Goal: Task Accomplishment & Management: Manage account settings

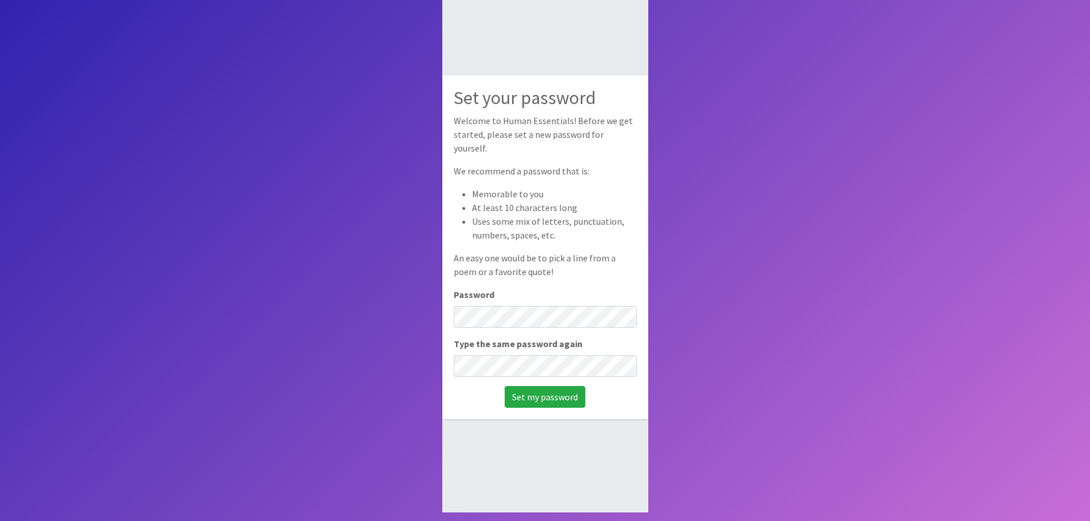
scroll to position [77, 0]
click at [505, 386] on input "Set my password" at bounding box center [545, 397] width 81 height 22
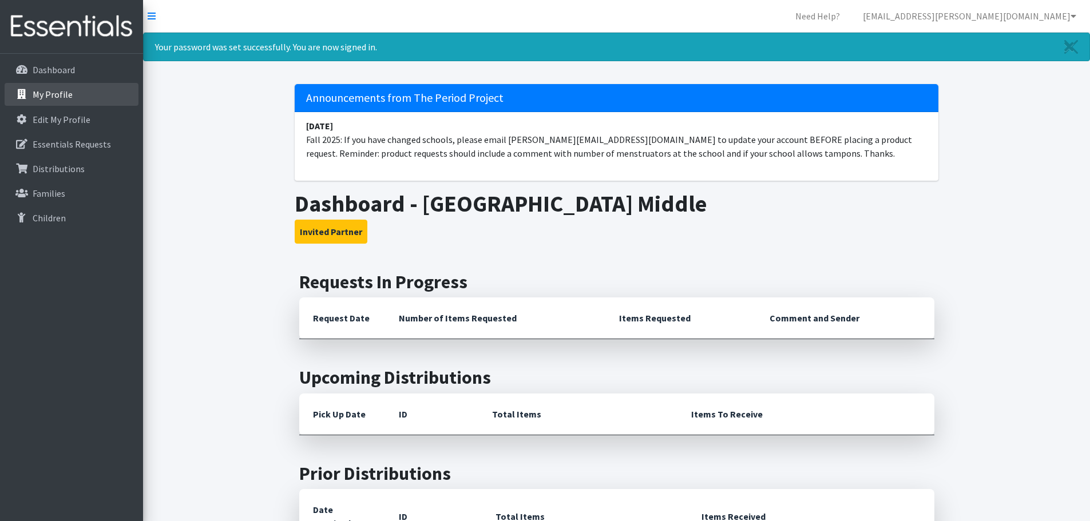
click at [52, 92] on p "My Profile" at bounding box center [53, 94] width 40 height 11
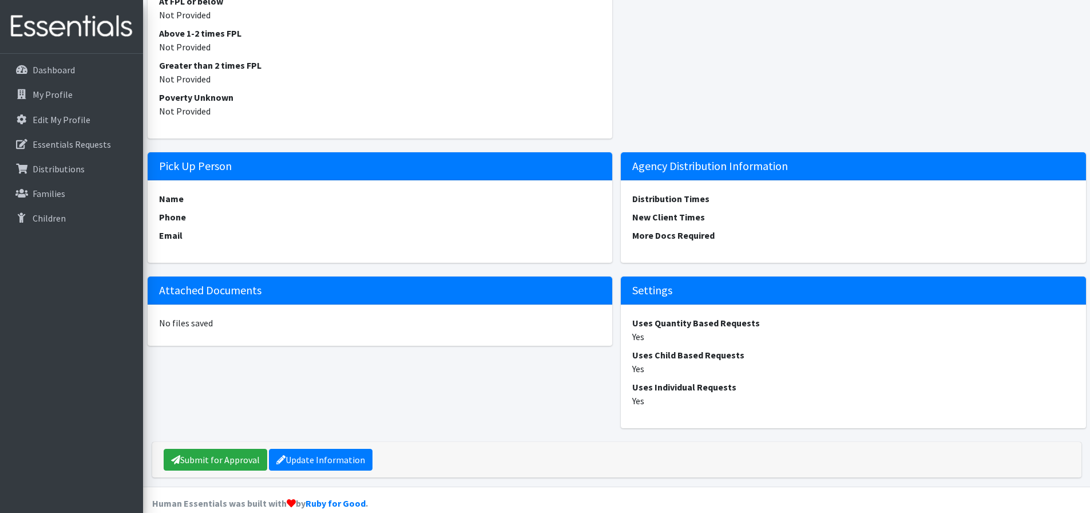
scroll to position [849, 0]
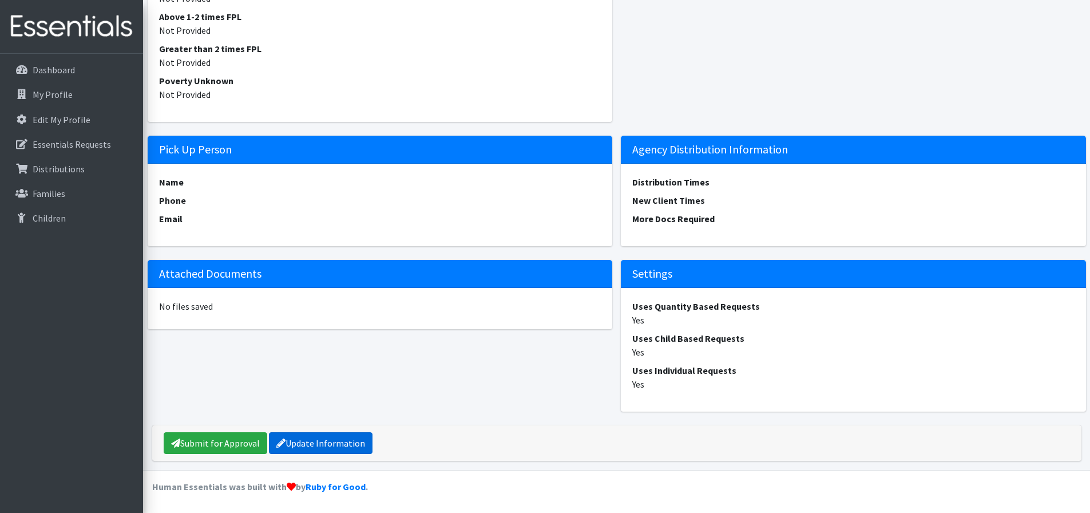
click at [291, 440] on link "Update Information" at bounding box center [321, 443] width 104 height 22
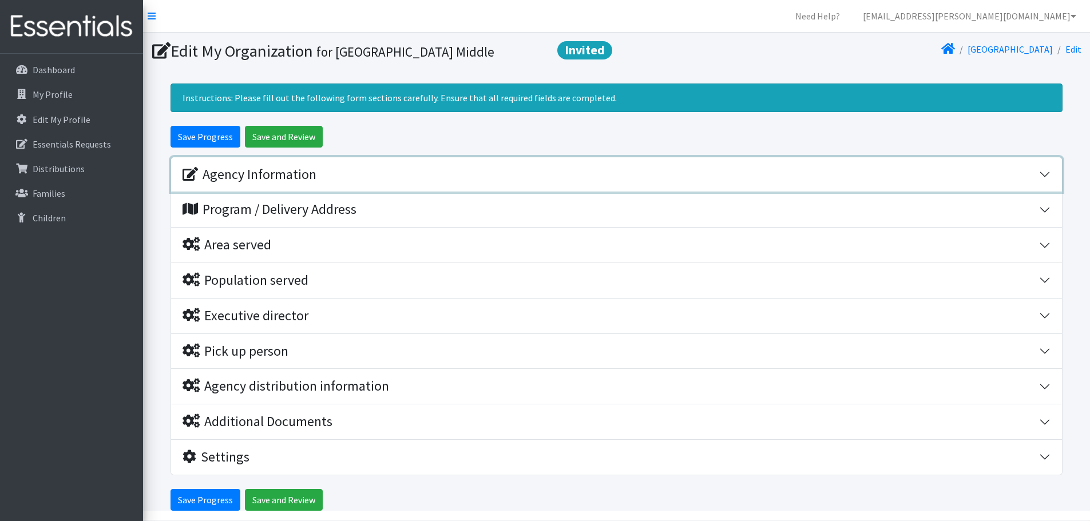
click at [284, 180] on div "Agency Information" at bounding box center [250, 174] width 134 height 17
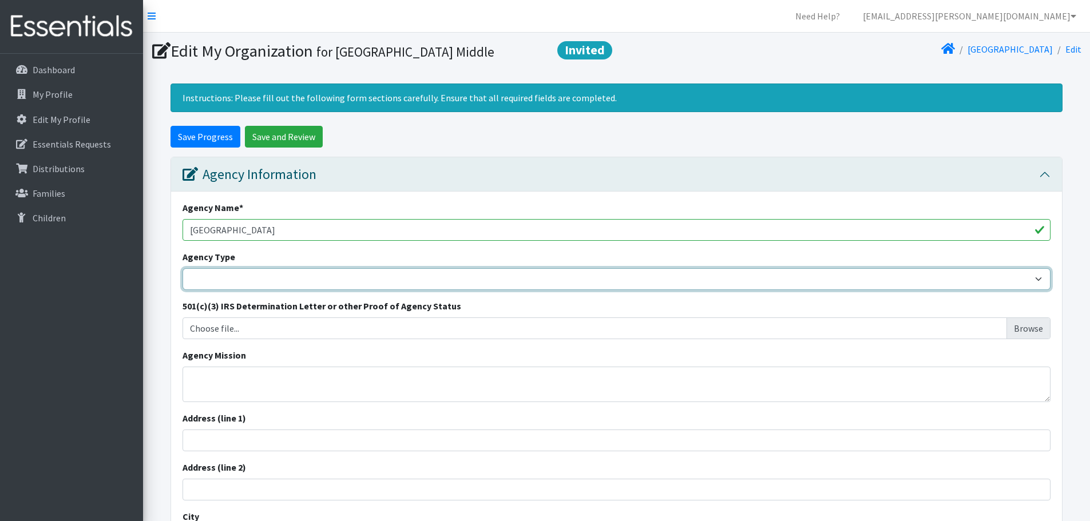
click at [288, 279] on select "Basic Needs Bank Career technical training [MEDICAL_DATA] resource center [DEMO…" at bounding box center [617, 279] width 868 height 22
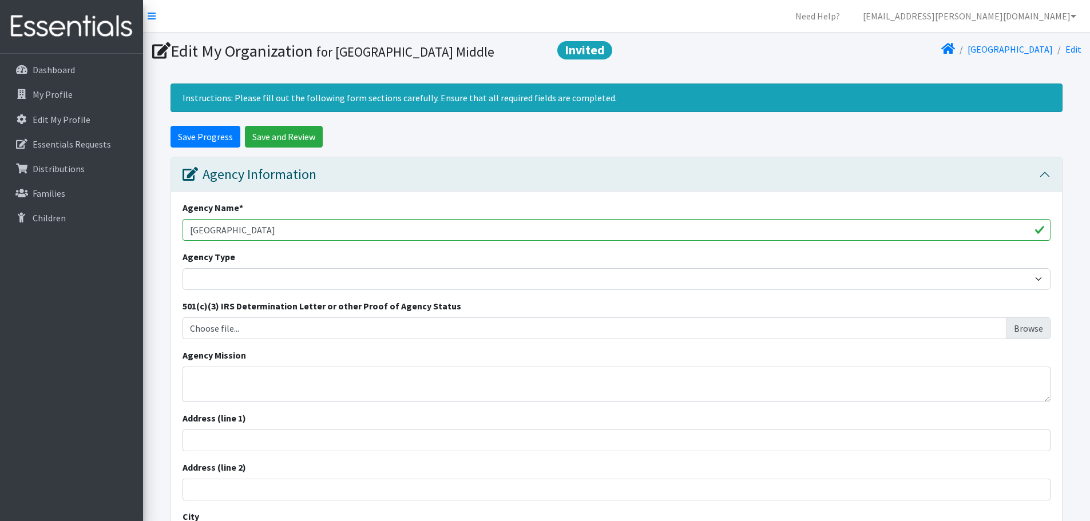
click at [288, 366] on div "Agency Mission" at bounding box center [617, 375] width 868 height 54
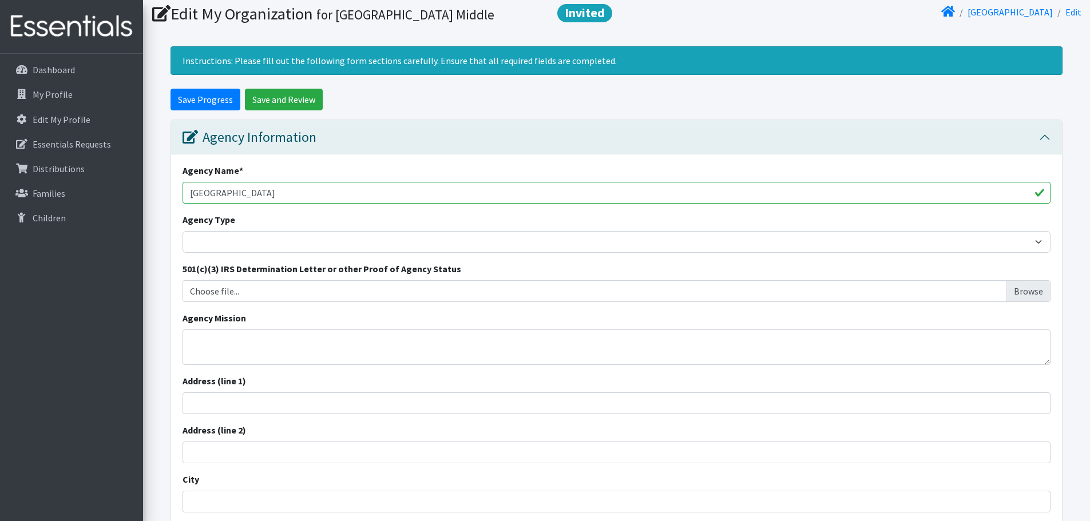
scroll to position [57, 0]
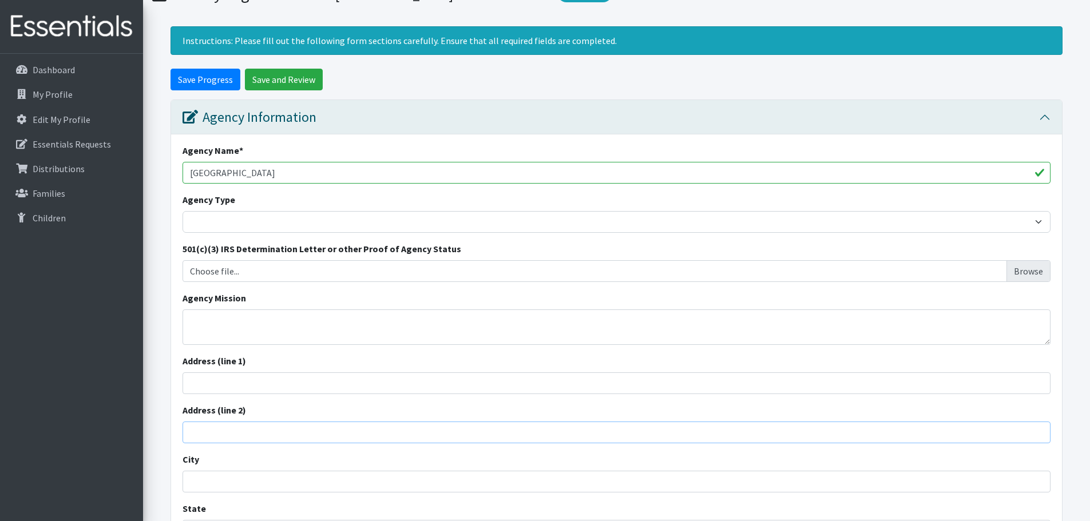
click at [290, 430] on input "Address (line 2)" at bounding box center [617, 433] width 868 height 22
click at [292, 373] on input "Address (line 1)" at bounding box center [617, 383] width 868 height 22
type input "[STREET_ADDRESS]"
type input "[PERSON_NAME]"
type input "[US_STATE]"
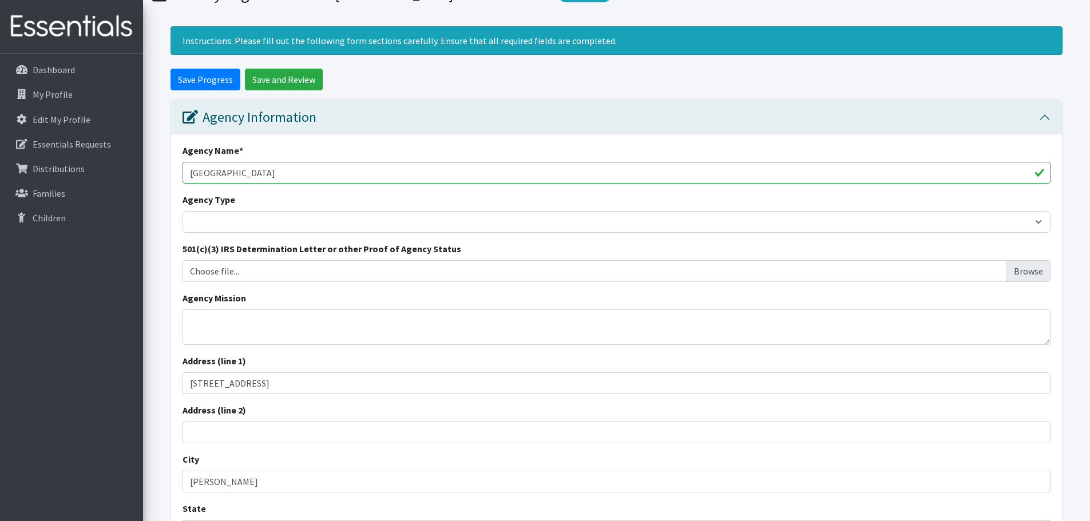
type input "29334"
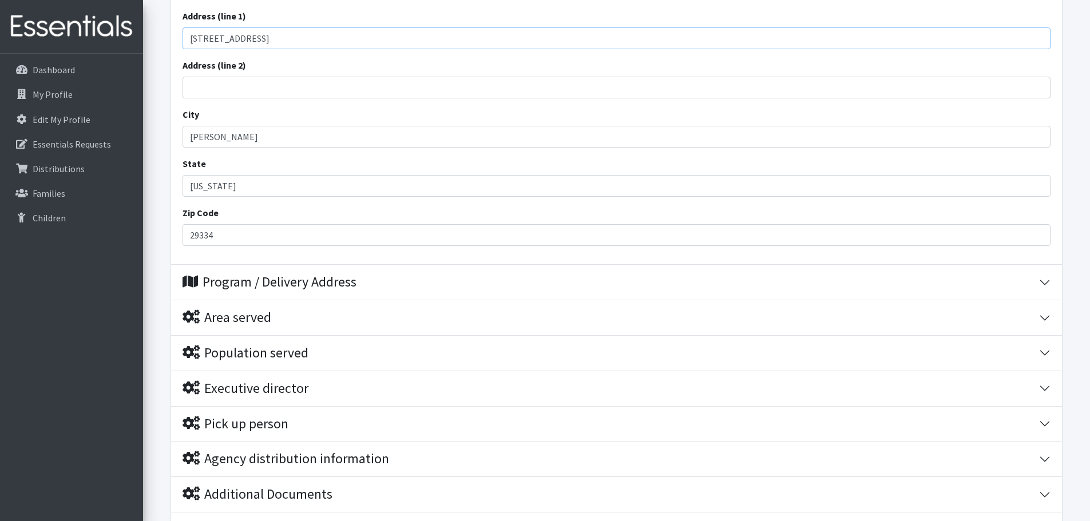
scroll to position [515, 0]
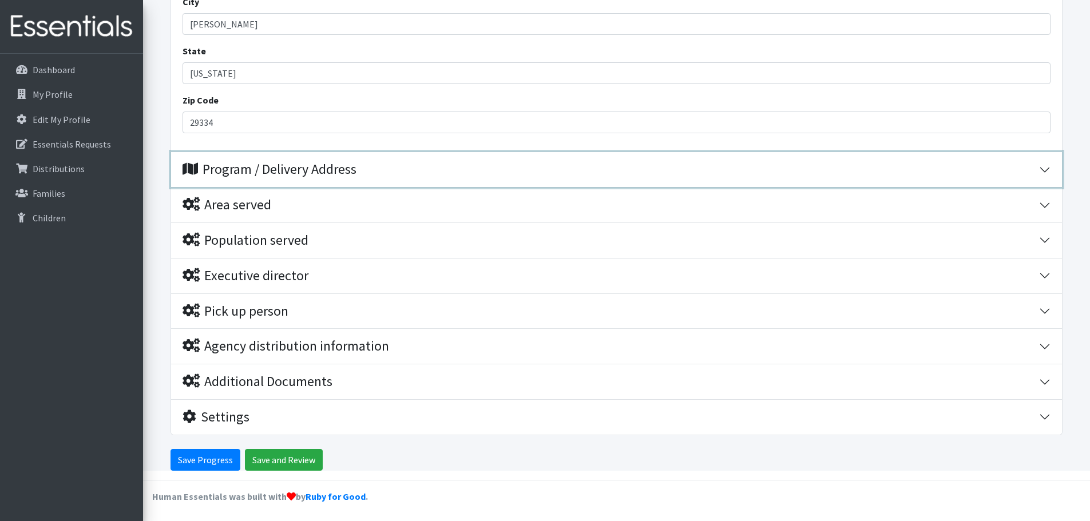
click at [300, 171] on div "Program / Delivery Address" at bounding box center [270, 169] width 174 height 17
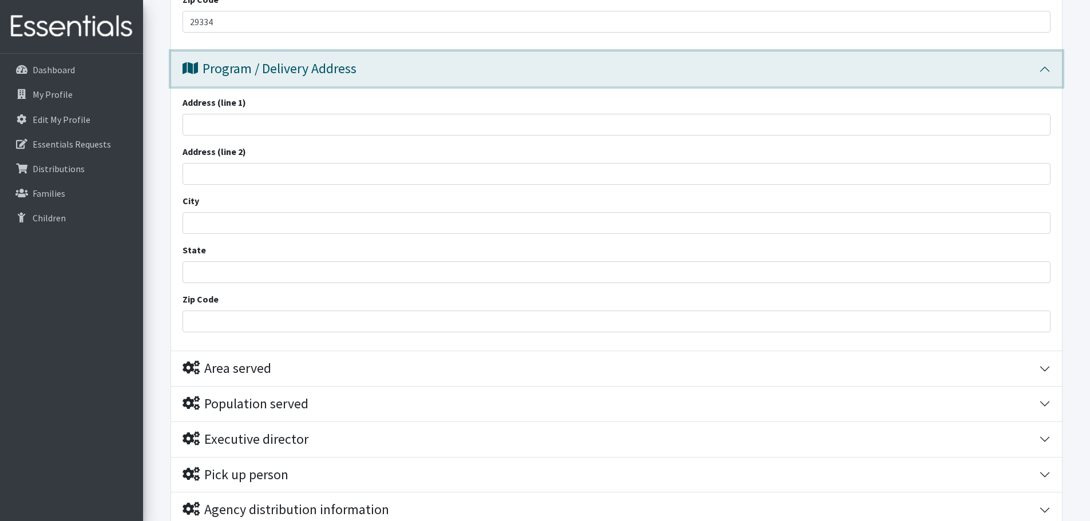
scroll to position [550, 0]
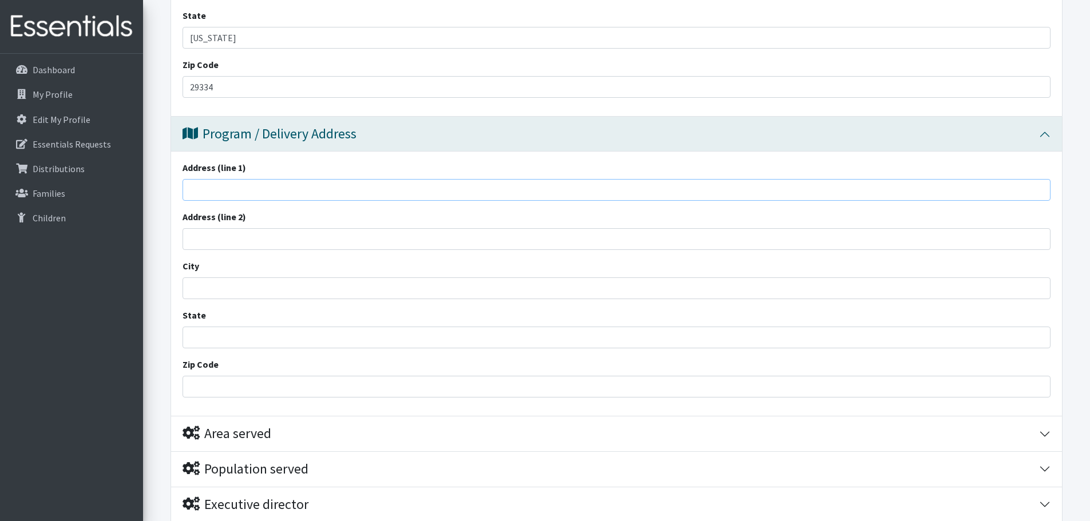
click at [248, 187] on input "Address (line 1)" at bounding box center [617, 190] width 868 height 22
type input "[STREET_ADDRESS]"
type input "[PERSON_NAME]"
type input "[US_STATE]"
type input "29334"
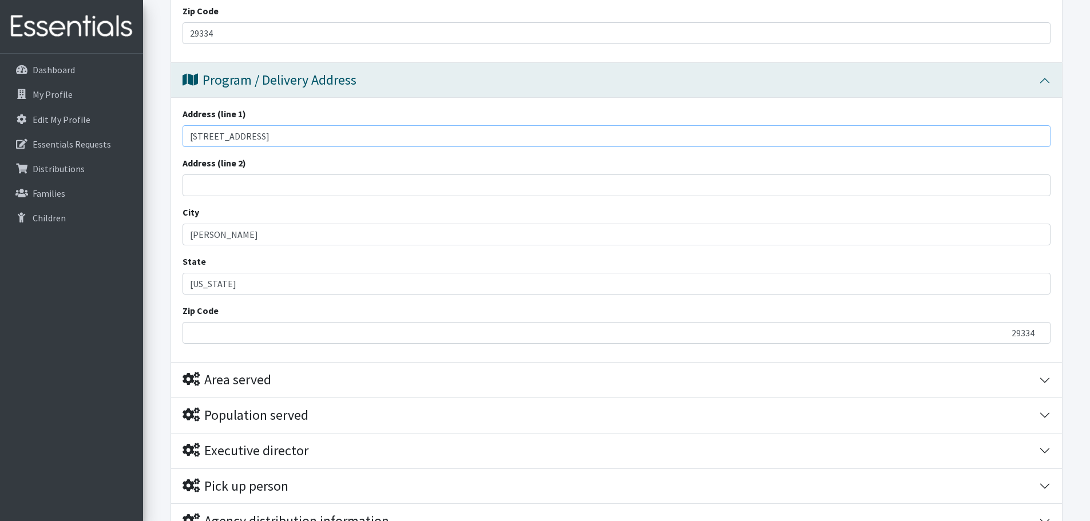
scroll to position [665, 0]
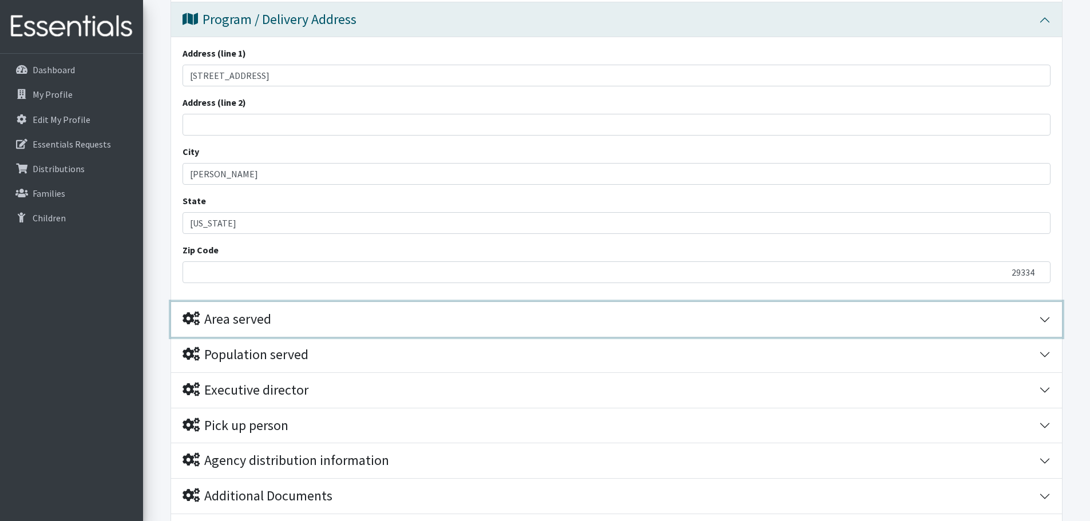
click at [263, 320] on div "Area served" at bounding box center [227, 319] width 89 height 17
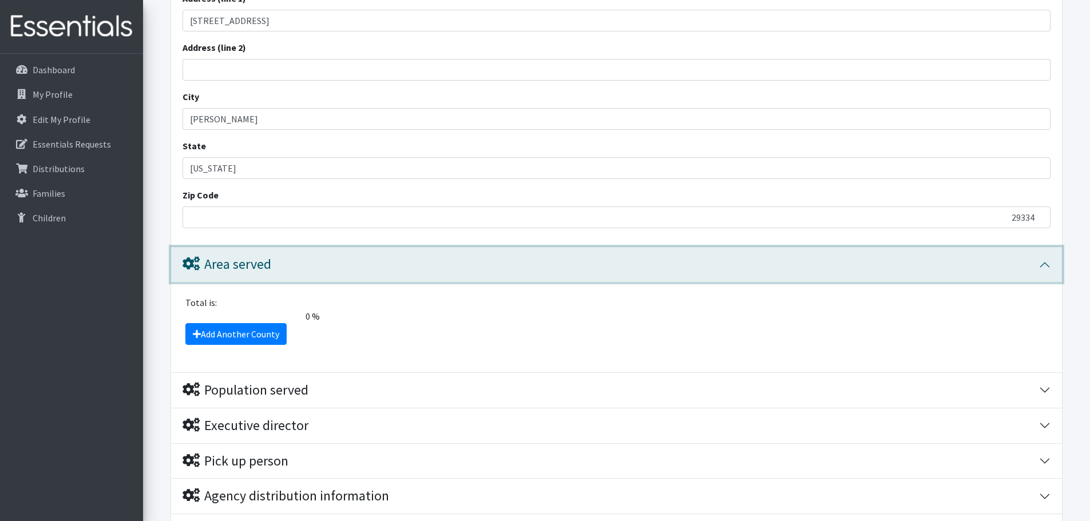
scroll to position [779, 0]
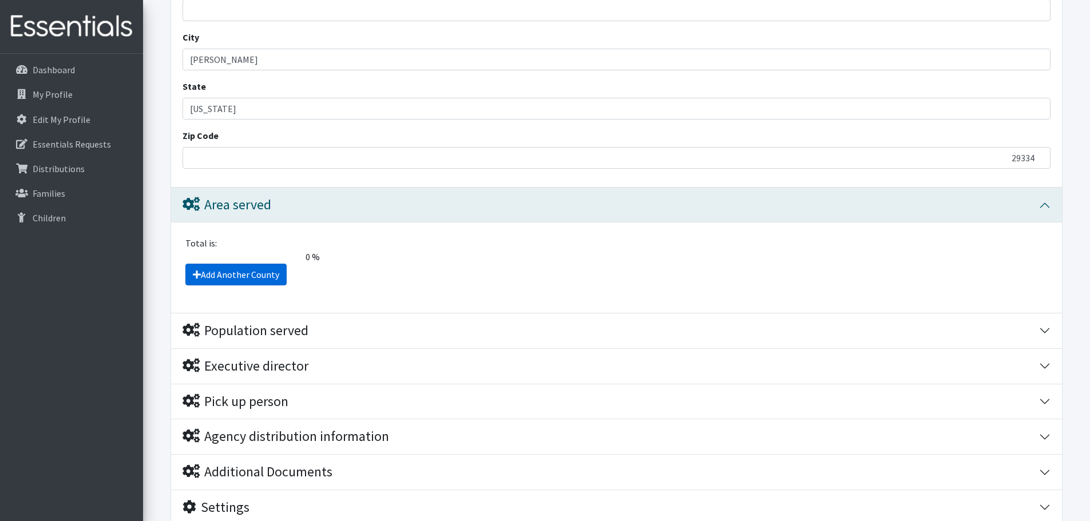
click at [253, 276] on link "Add Another County" at bounding box center [235, 275] width 101 height 22
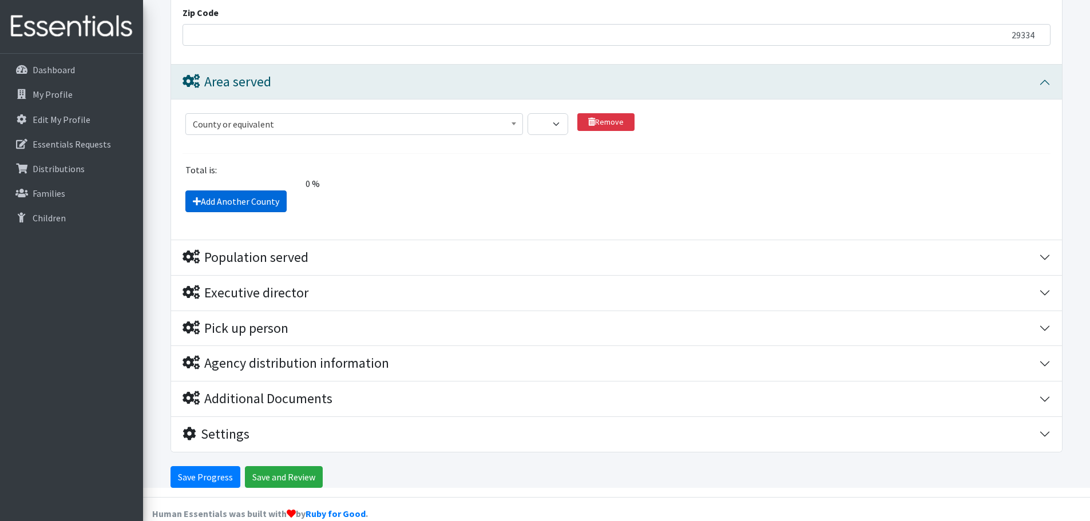
scroll to position [921, 0]
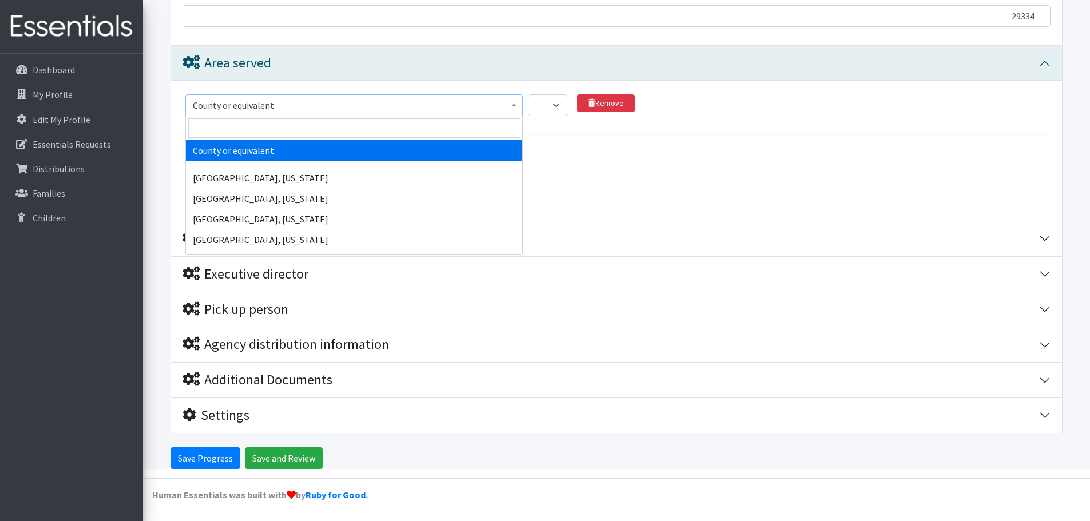
click at [293, 105] on span "County or equivalent" at bounding box center [354, 105] width 323 height 16
click at [293, 106] on span "County or equivalent" at bounding box center [354, 105] width 323 height 16
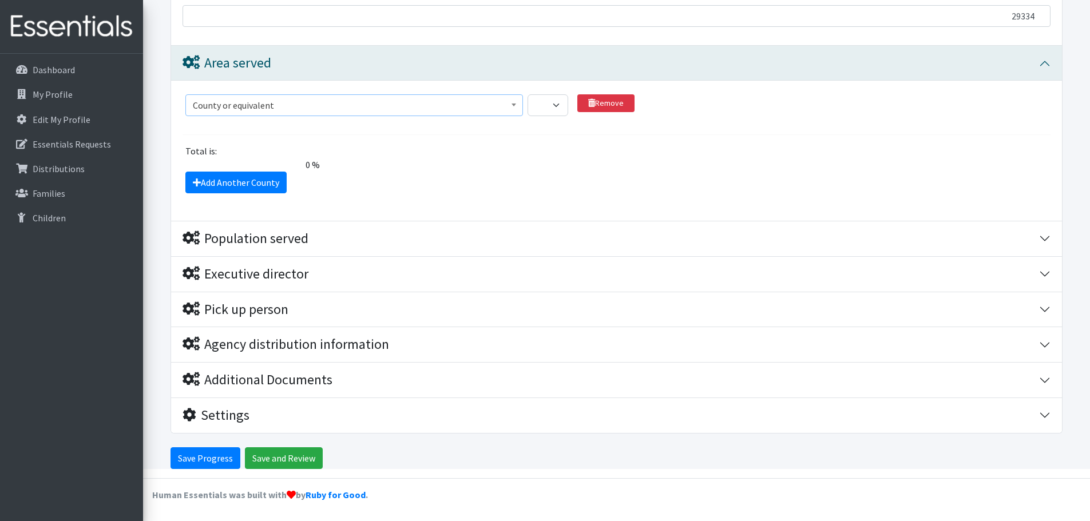
click at [293, 106] on span "County or equivalent" at bounding box center [354, 105] width 323 height 16
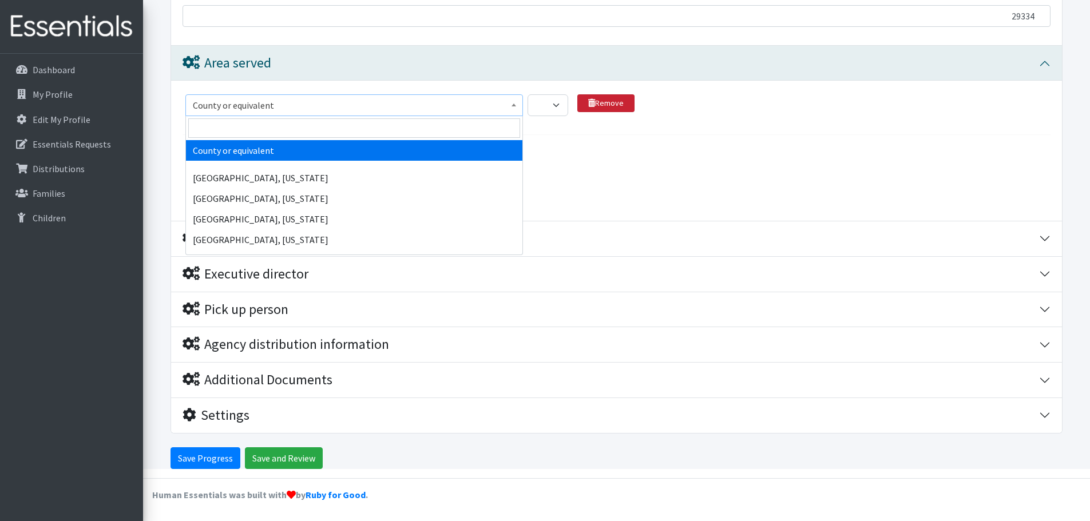
click at [598, 104] on link "Remove" at bounding box center [605, 103] width 57 height 18
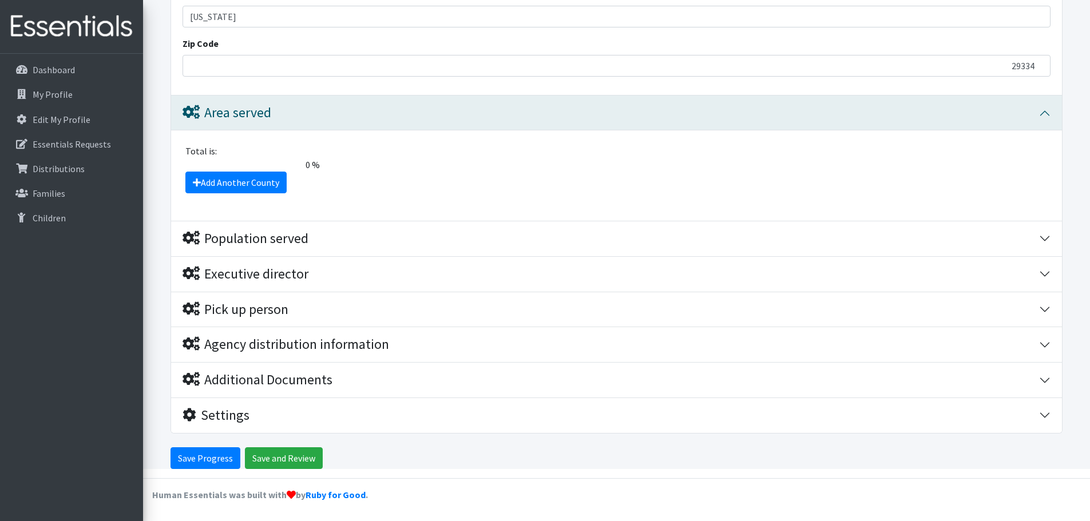
scroll to position [871, 0]
click at [234, 180] on link "Add Another County" at bounding box center [235, 183] width 101 height 22
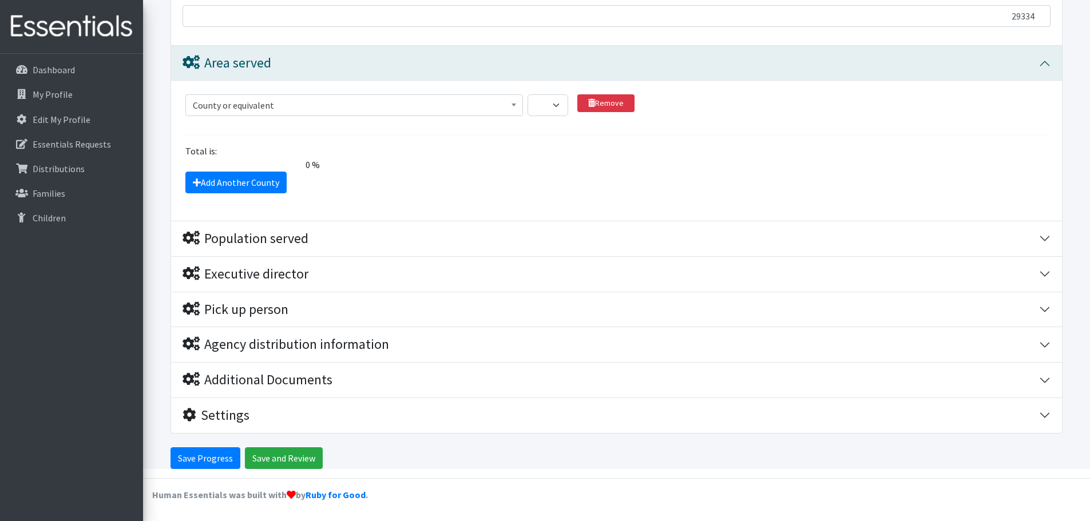
click at [310, 104] on span "County or equivalent" at bounding box center [354, 105] width 323 height 16
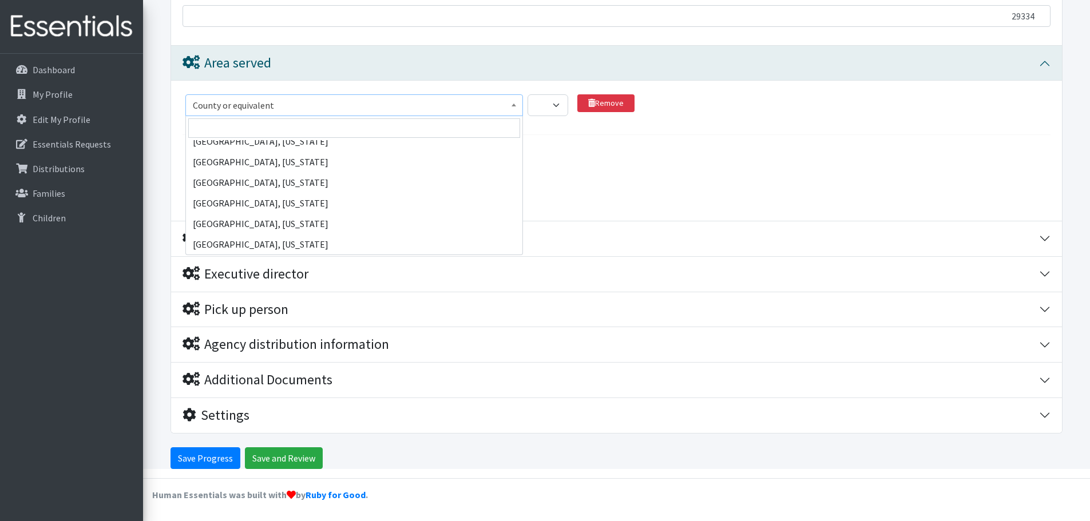
scroll to position [56685, 0]
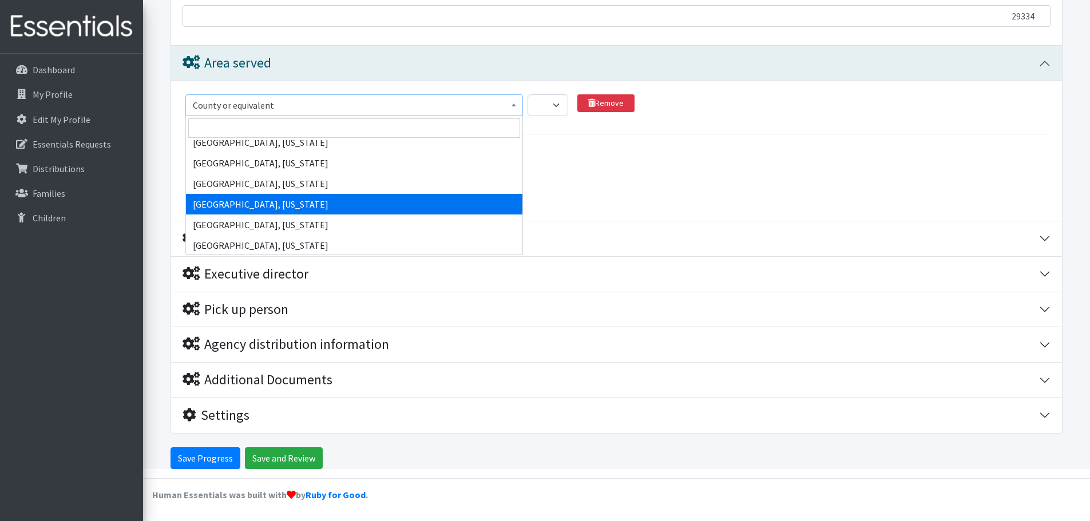
select select "2720"
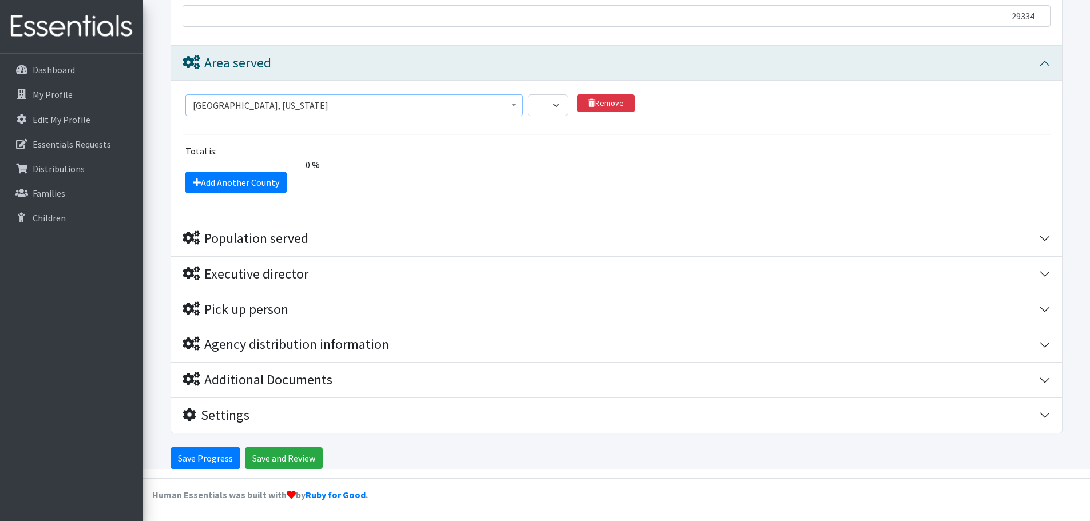
click at [536, 200] on div "County or equivalent Abbeville County, South Carolina Acadia Parish, Louisiana …" at bounding box center [616, 151] width 891 height 140
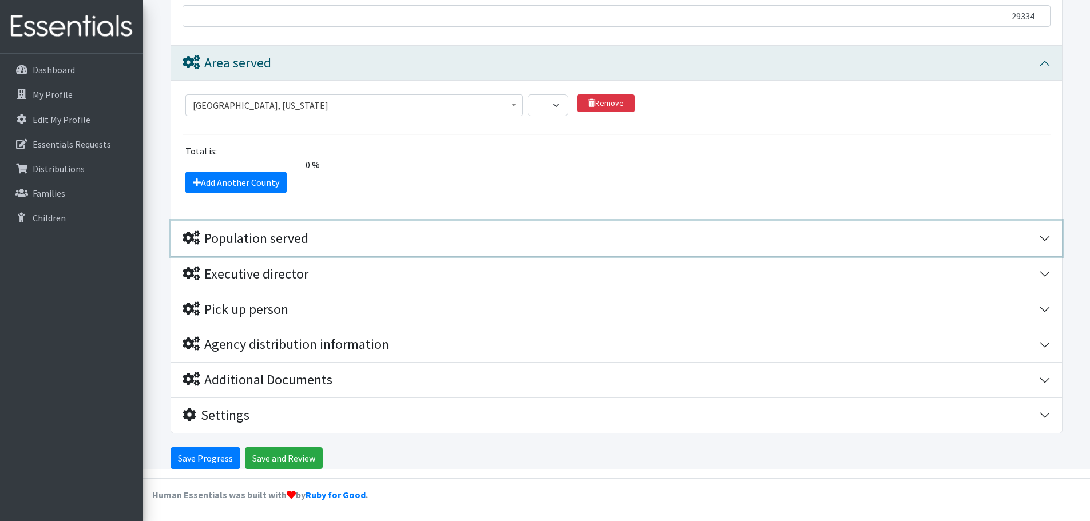
click at [261, 235] on div "Population served" at bounding box center [246, 239] width 126 height 17
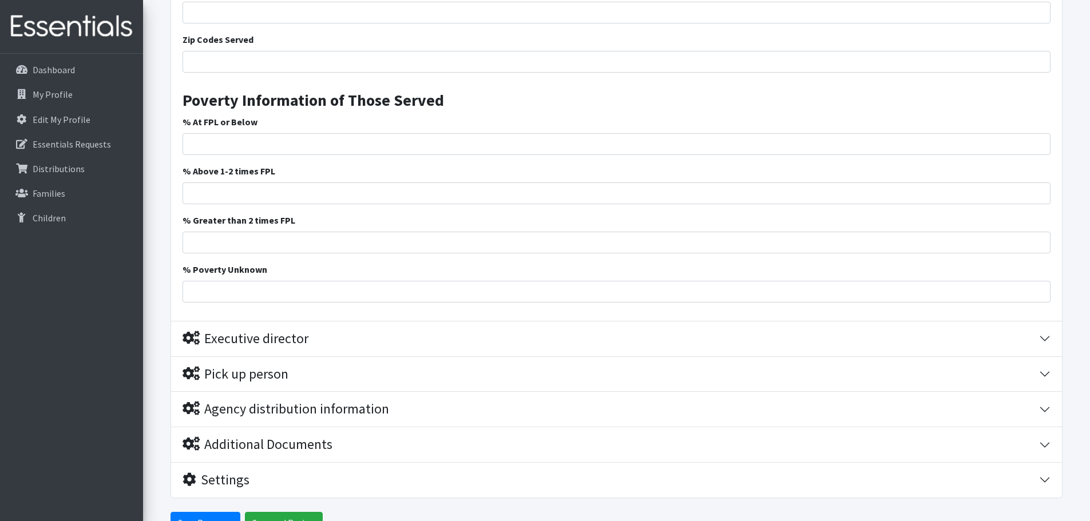
scroll to position [1780, 0]
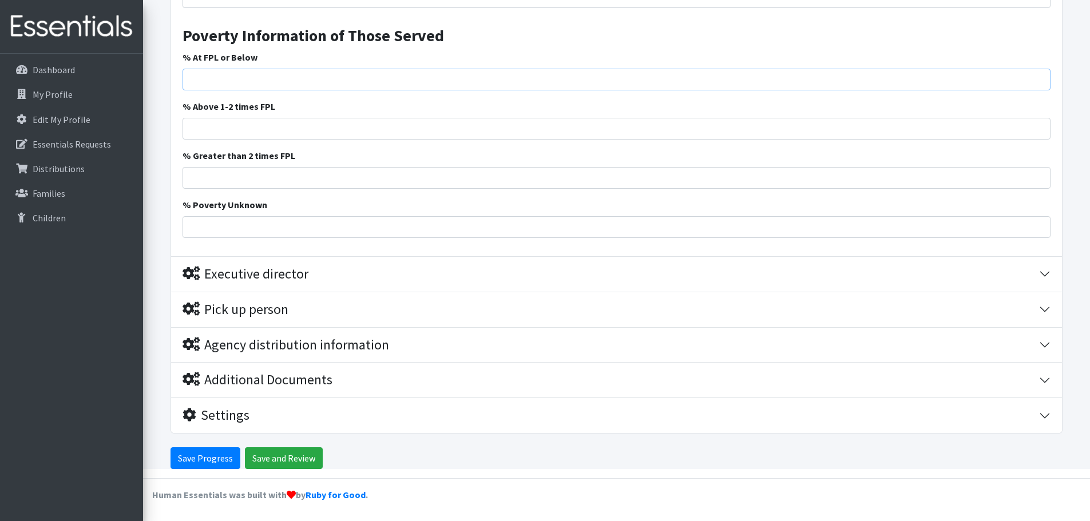
click at [268, 77] on input "% At FPL or Below" at bounding box center [617, 80] width 868 height 22
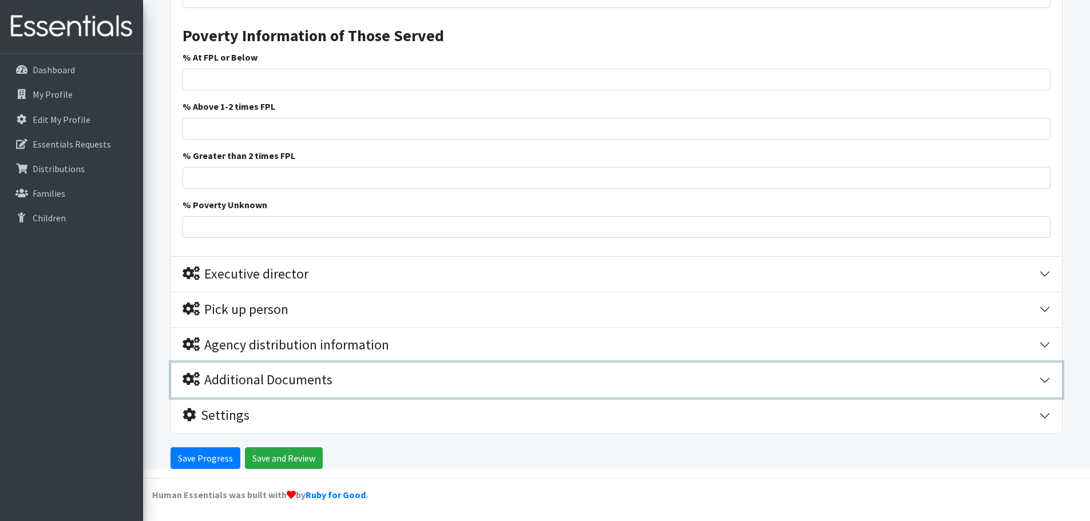
click at [207, 383] on div "Additional Documents" at bounding box center [258, 380] width 150 height 17
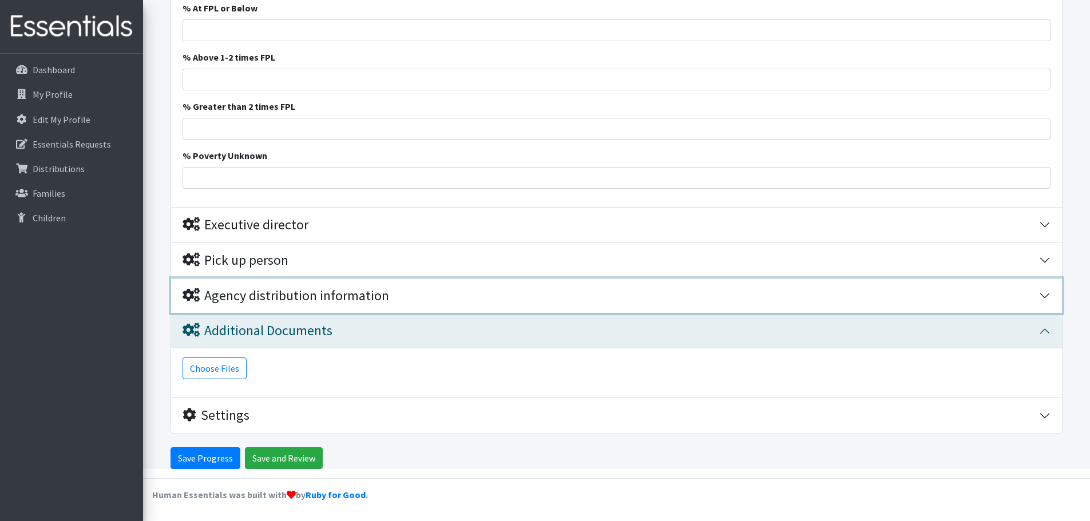
click at [237, 304] on div "Agency distribution information" at bounding box center [286, 296] width 207 height 17
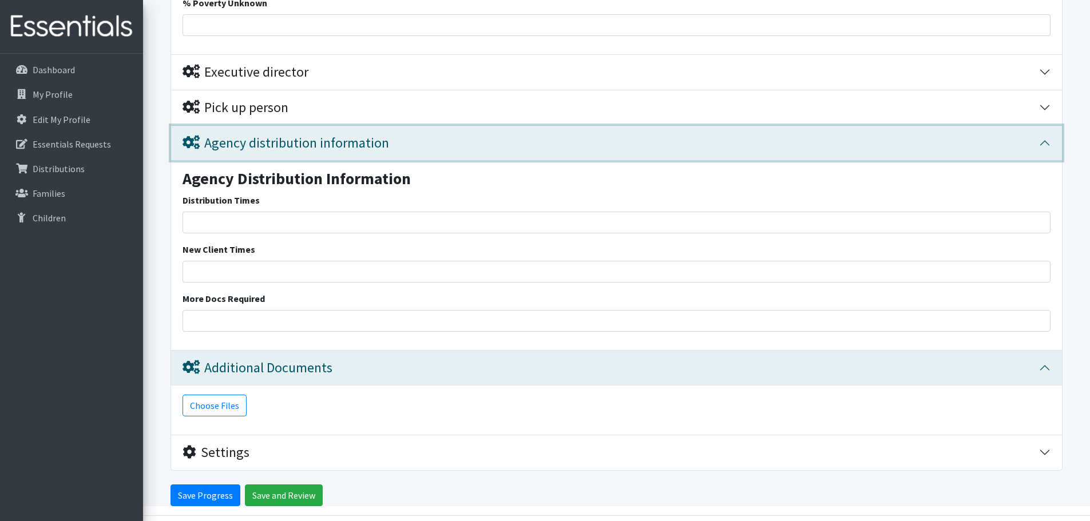
scroll to position [1962, 0]
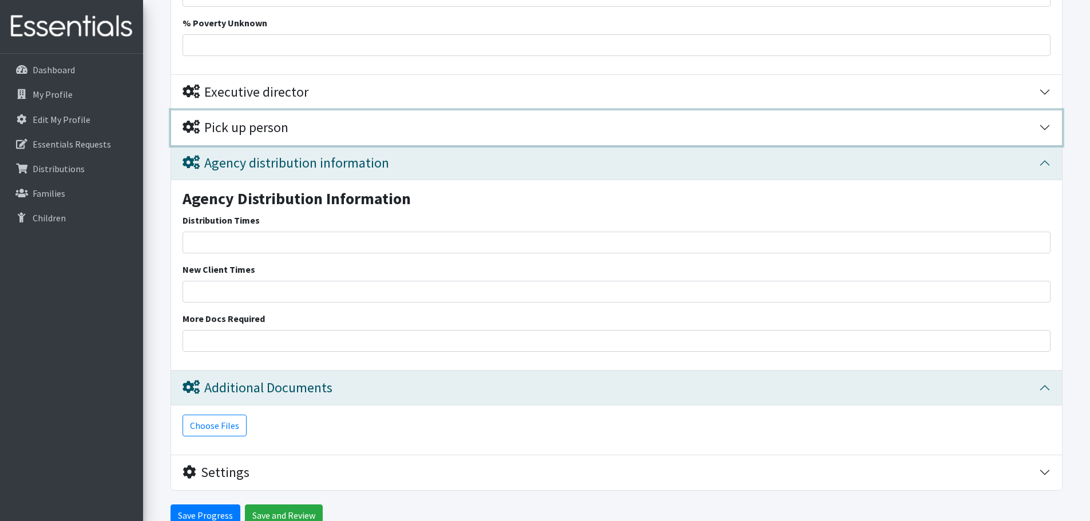
click at [256, 136] on button "Pick up person" at bounding box center [616, 127] width 891 height 35
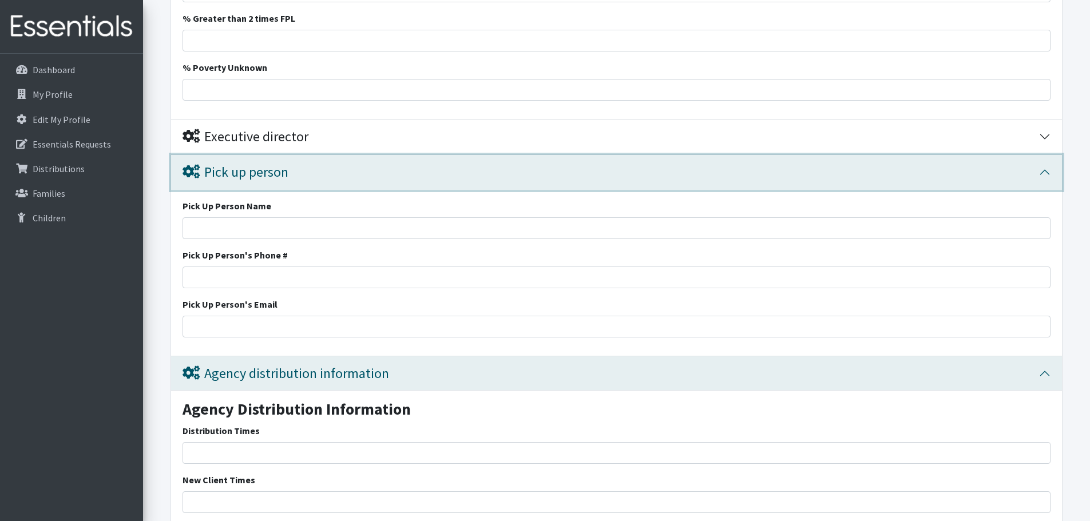
scroll to position [1899, 0]
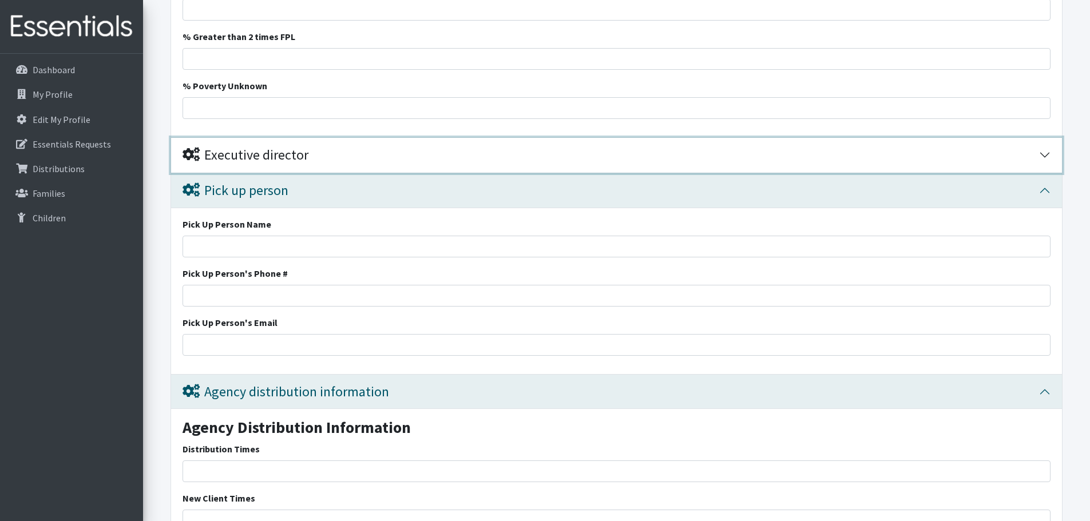
click at [243, 163] on div "Executive director" at bounding box center [246, 155] width 126 height 17
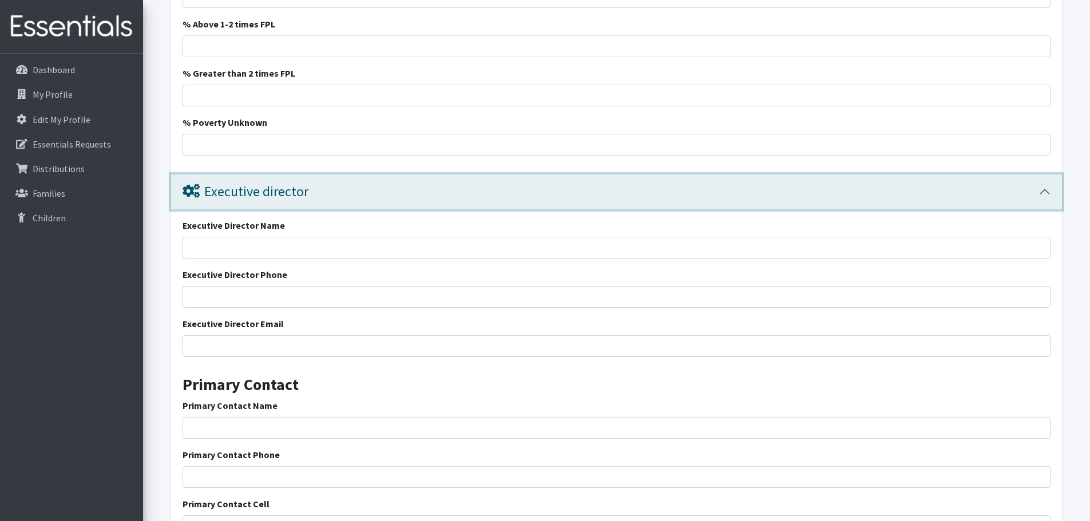
scroll to position [1842, 0]
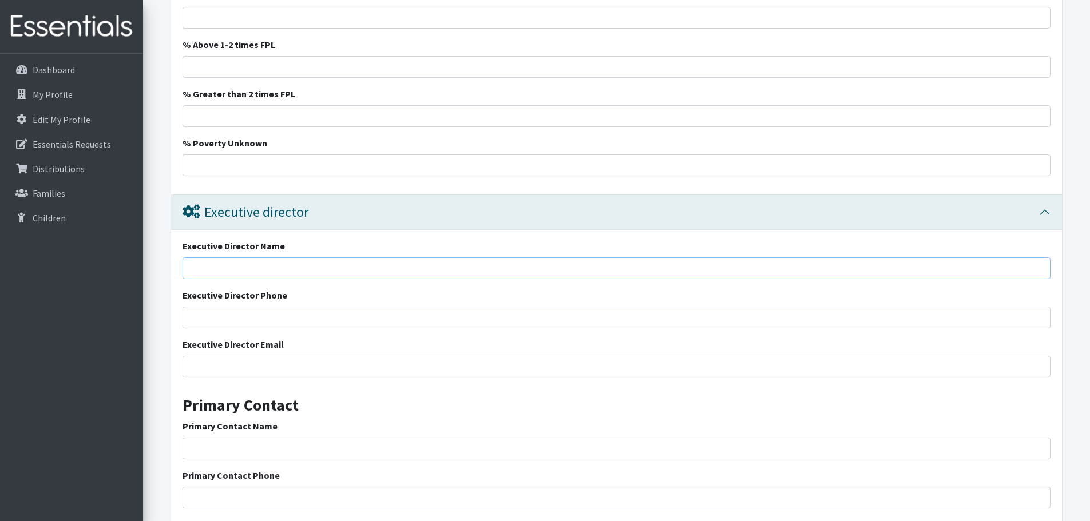
click at [394, 258] on input "Executive Director Name" at bounding box center [617, 268] width 868 height 22
type input "[PERSON_NAME]"
type input "[PHONE_NUMBER]"
drag, startPoint x: 371, startPoint y: 368, endPoint x: 322, endPoint y: 358, distance: 49.8
click at [371, 367] on input "Executive Director Email" at bounding box center [617, 367] width 868 height 22
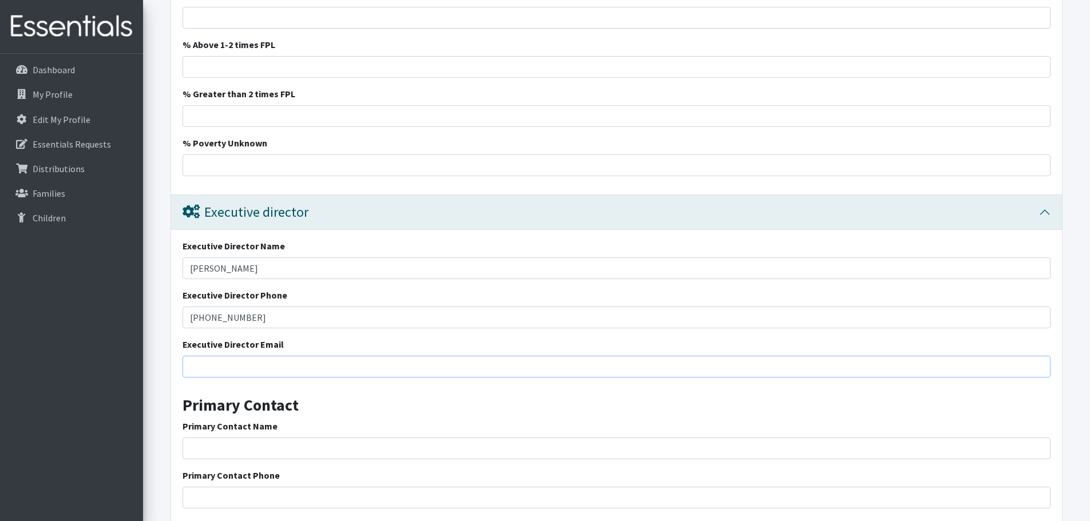
click at [238, 374] on input "Executive Director Email" at bounding box center [617, 367] width 868 height 22
type input "C"
type input "[EMAIL_ADDRESS][PERSON_NAME][DOMAIN_NAME]"
click at [403, 421] on div "Primary Contact Name" at bounding box center [617, 439] width 868 height 40
drag, startPoint x: 275, startPoint y: 269, endPoint x: 146, endPoint y: 257, distance: 129.3
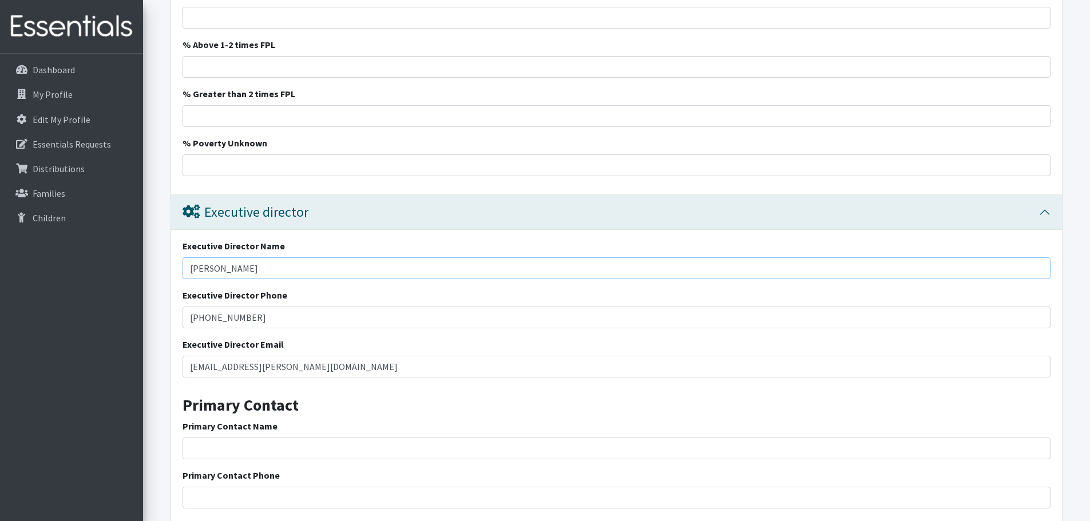
click at [239, 451] on input "Primary Contact Name" at bounding box center [617, 449] width 868 height 22
paste input "[PERSON_NAME]"
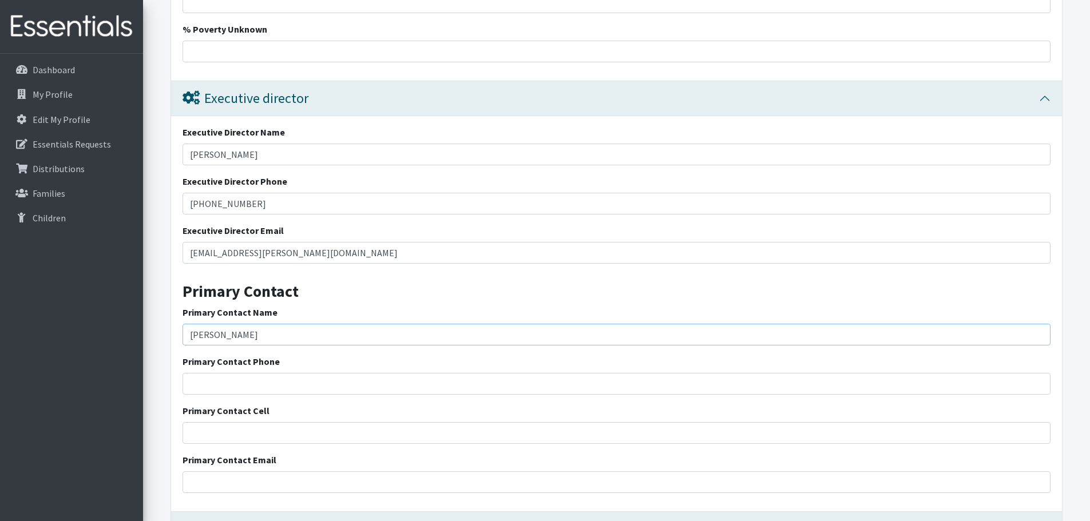
scroll to position [1956, 0]
type input "[PERSON_NAME]"
click at [263, 471] on input "Primary Contact Email" at bounding box center [617, 482] width 868 height 22
drag, startPoint x: 312, startPoint y: 250, endPoint x: 187, endPoint y: 261, distance: 126.3
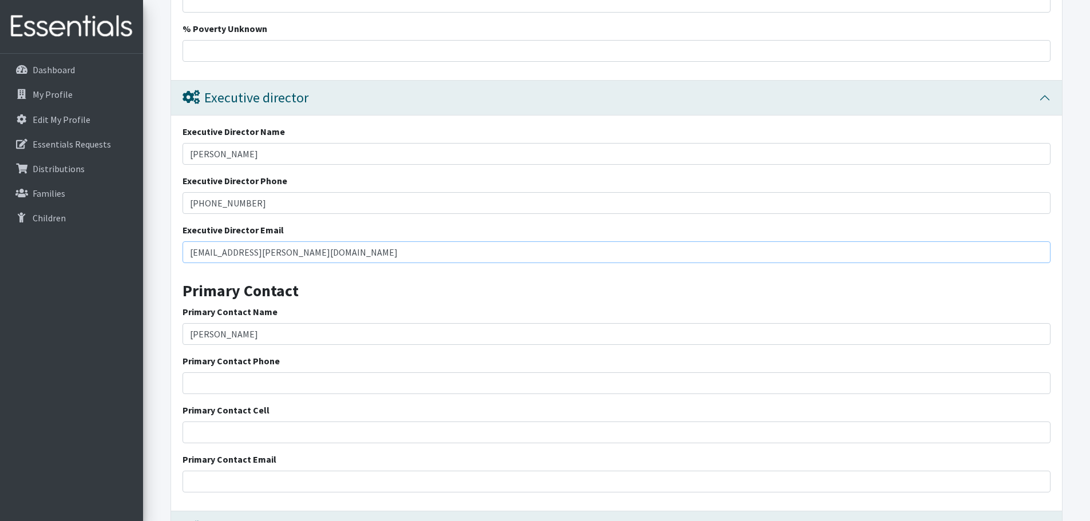
paste input "[PERSON_NAME]"
type input "[PERSON_NAME]"
click at [216, 479] on input "Primary Contact Email" at bounding box center [617, 482] width 868 height 22
paste input "[PERSON_NAME]"
type input "[PERSON_NAME]"
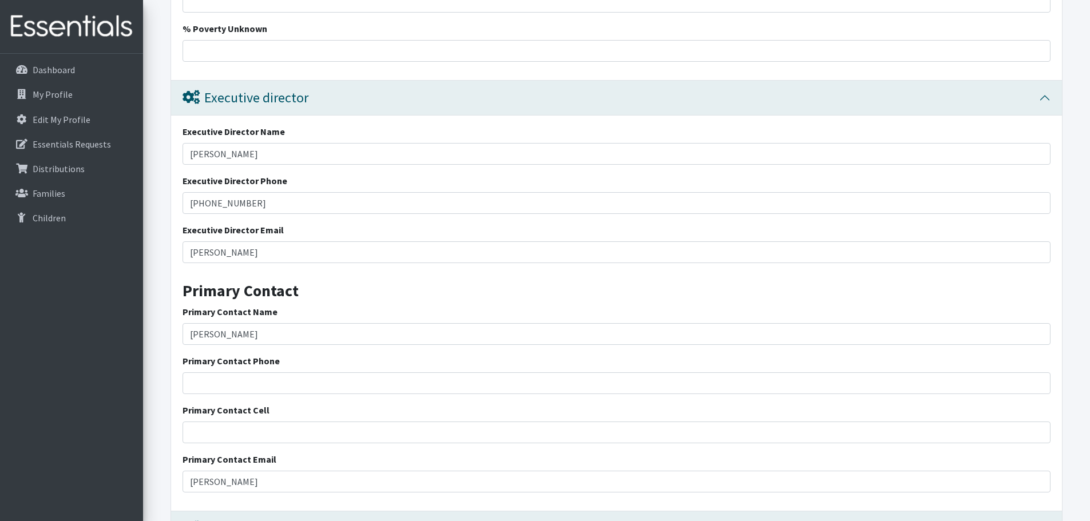
drag, startPoint x: 251, startPoint y: 486, endPoint x: 160, endPoint y: 470, distance: 91.7
click at [241, 486] on input "[PERSON_NAME]" at bounding box center [617, 482] width 868 height 22
drag, startPoint x: 258, startPoint y: 479, endPoint x: 159, endPoint y: 476, distance: 99.0
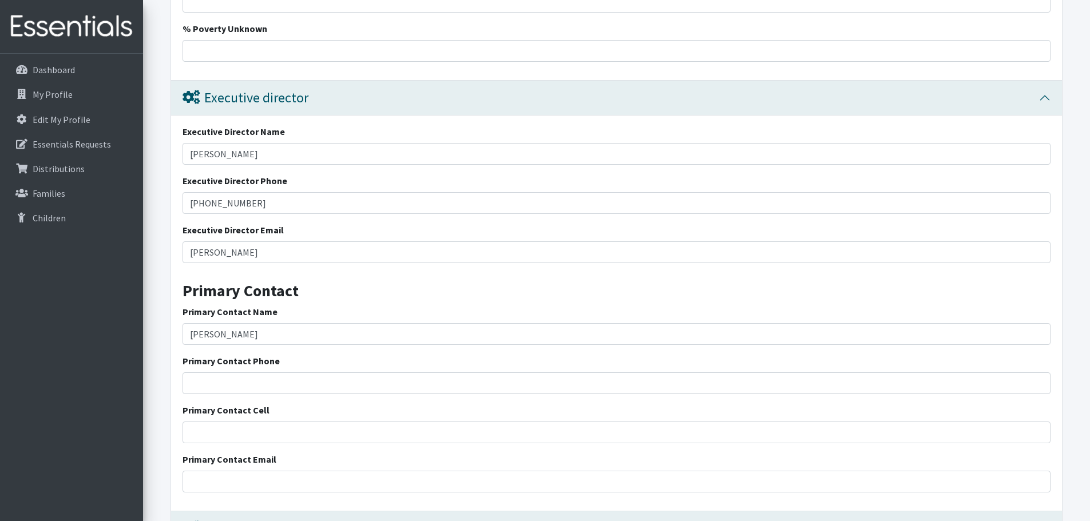
drag, startPoint x: 266, startPoint y: 165, endPoint x: 265, endPoint y: 159, distance: 6.3
click at [265, 165] on div "Executive Director Name Chloe Bunton Executive Director Phone (864)949-2444 Exe…" at bounding box center [616, 314] width 891 height 396
drag, startPoint x: 265, startPoint y: 158, endPoint x: 176, endPoint y: 167, distance: 89.7
drag, startPoint x: 268, startPoint y: 204, endPoint x: 172, endPoint y: 203, distance: 96.7
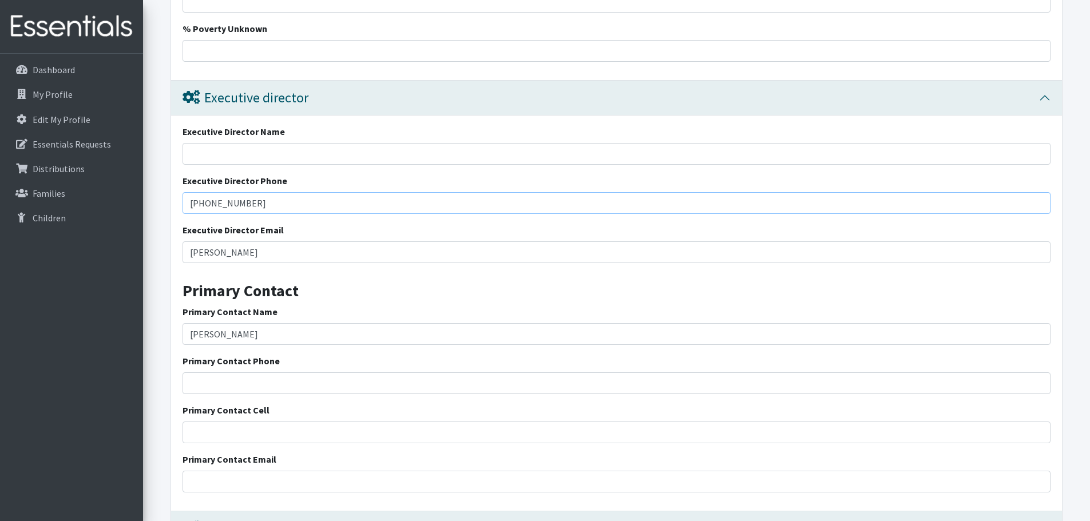
click at [172, 203] on div "Executive Director Name Executive Director Phone (864)949-2444 Executive Direct…" at bounding box center [616, 314] width 891 height 396
drag, startPoint x: 255, startPoint y: 249, endPoint x: 181, endPoint y: 250, distance: 73.8
click at [181, 250] on div "Executive Director Name Executive Director Phone Executive Director Email Chloe…" at bounding box center [616, 314] width 891 height 396
click at [252, 374] on input "Primary Contact Phone" at bounding box center [617, 383] width 868 height 22
type input "[PHONE_NUMBER]"
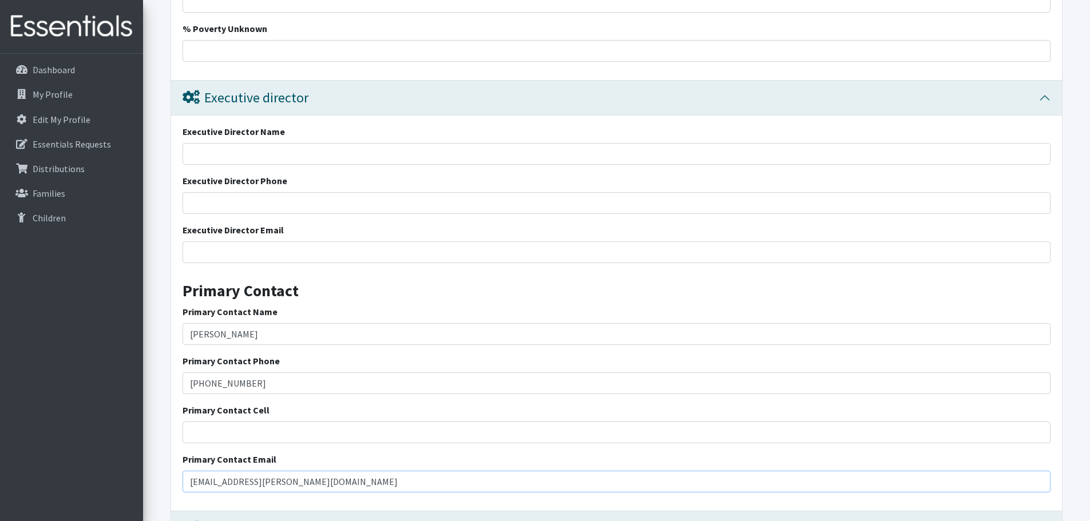
type input "[EMAIL_ADDRESS][PERSON_NAME][DOMAIN_NAME]"
click at [354, 298] on h3 "Primary Contact" at bounding box center [617, 286] width 868 height 29
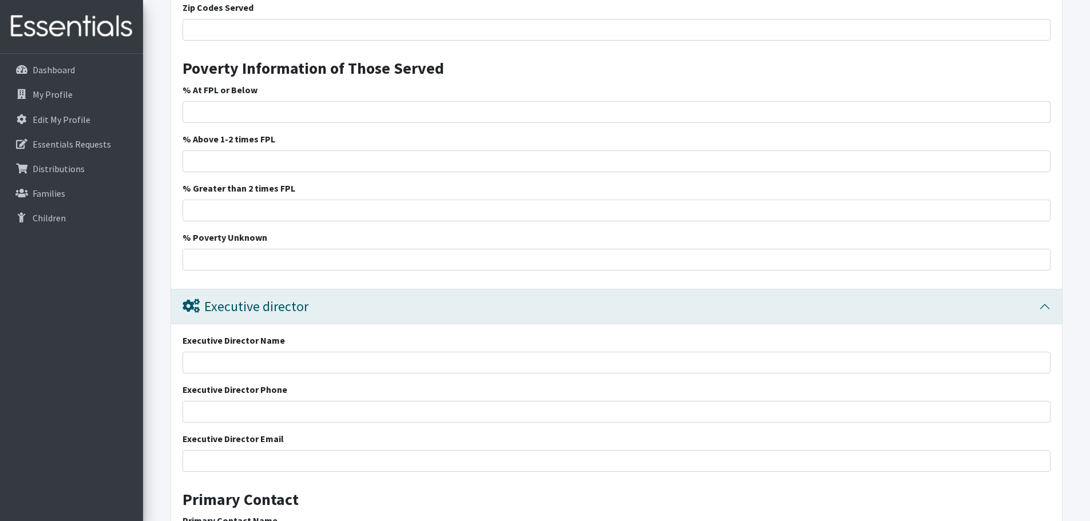
scroll to position [1727, 0]
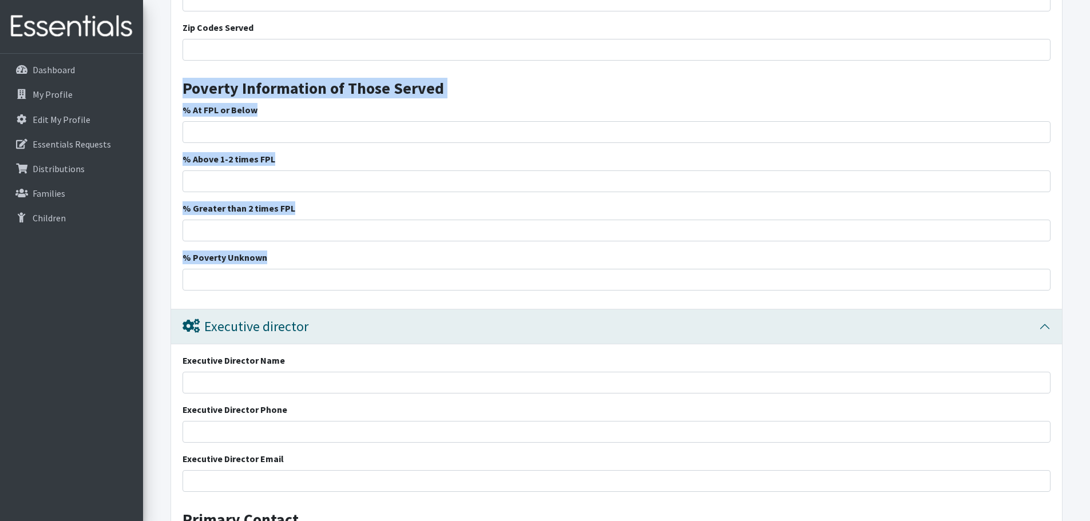
drag, startPoint x: 292, startPoint y: 255, endPoint x: 181, endPoint y: 93, distance: 196.3
copy div "Poverty Information of Those Served % At FPL or Below % Above 1-2 times FPL % G…"
click at [265, 117] on div "% At FPL or Below" at bounding box center [617, 123] width 868 height 40
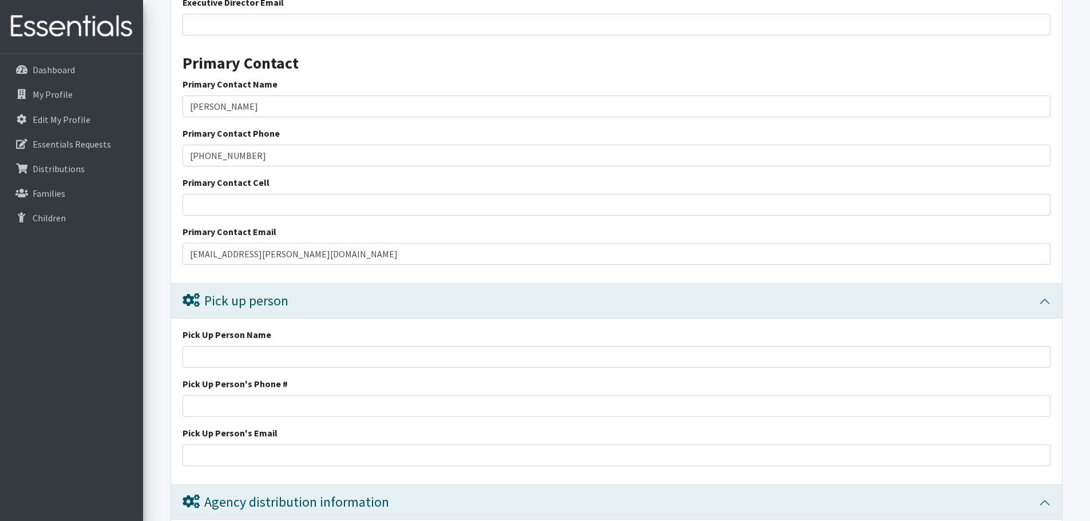
scroll to position [2185, 0]
click at [245, 350] on input "Pick Up Person Name" at bounding box center [617, 356] width 868 height 22
type input "[PERSON_NAME]"
type input "[PHONE_NUMBER]"
type input "[EMAIL_ADDRESS][PERSON_NAME][DOMAIN_NAME]"
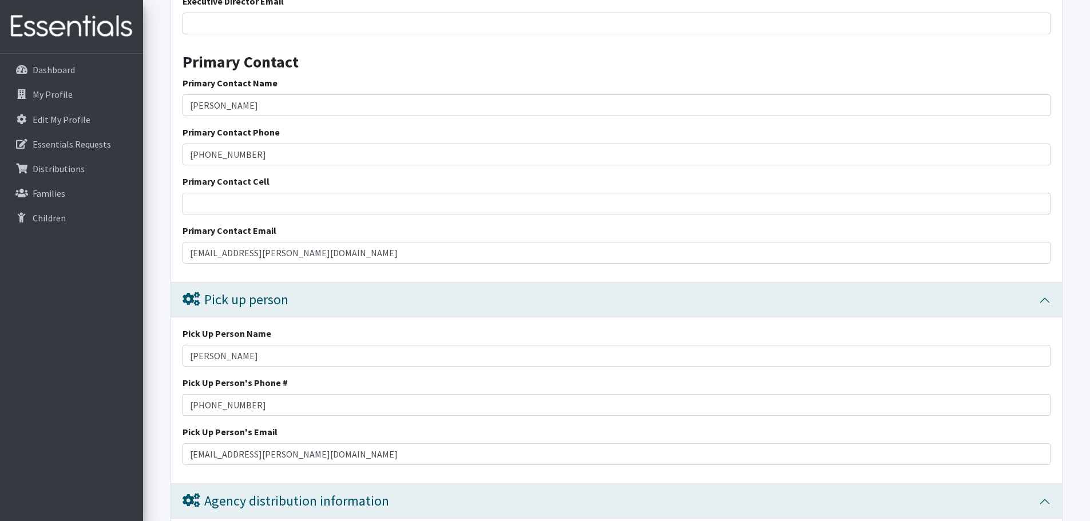
click at [603, 394] on div "Pick Up Person's Phone # (864)949-2444" at bounding box center [617, 396] width 868 height 40
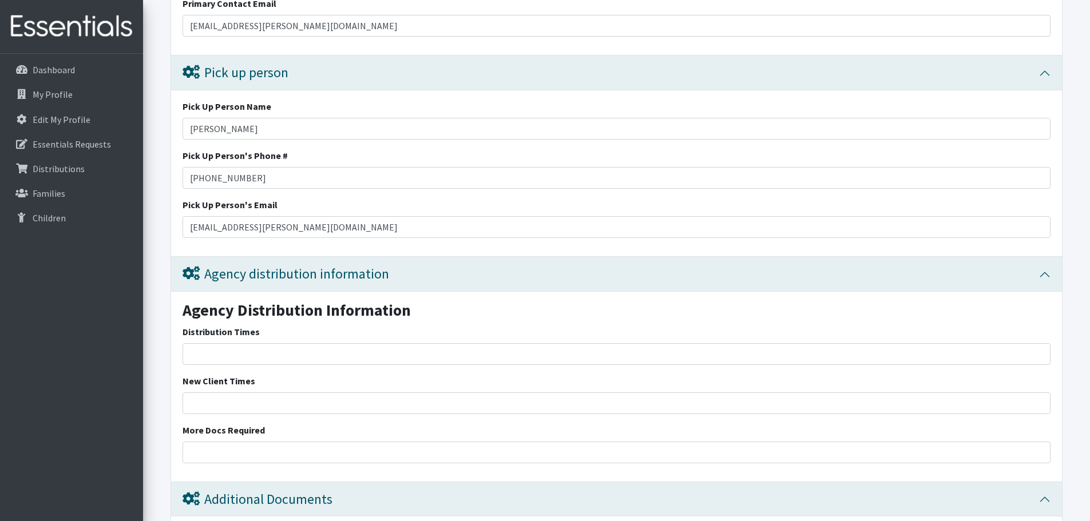
scroll to position [2414, 0]
click at [270, 345] on input "Distribution Times" at bounding box center [617, 353] width 868 height 22
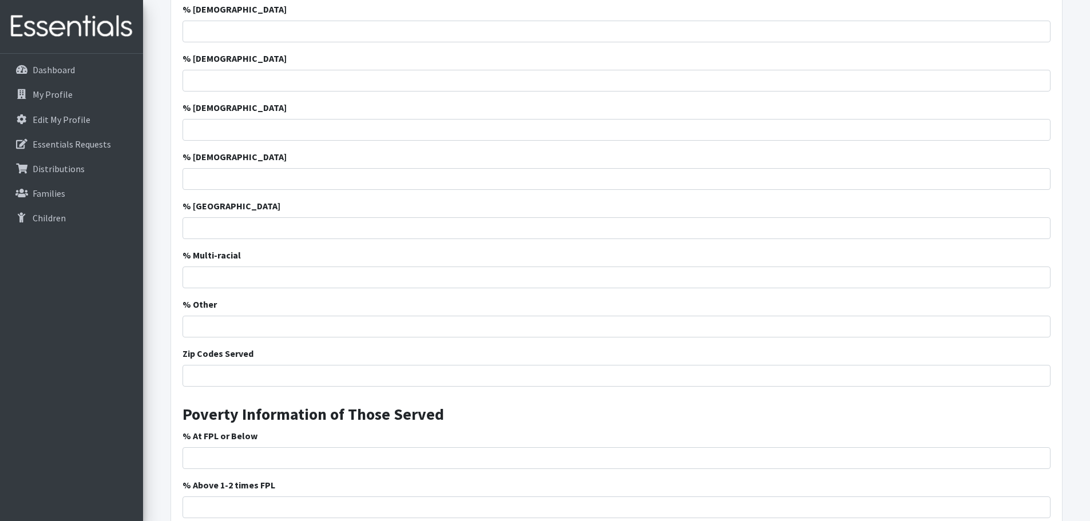
scroll to position [1264, 0]
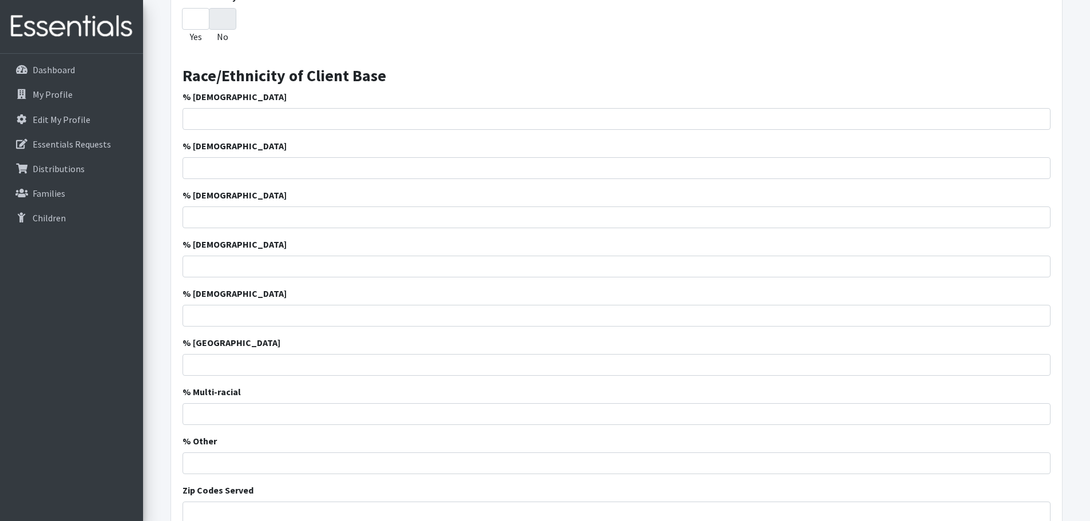
type input "BSMS Hours from 8AM-3:30 PM"
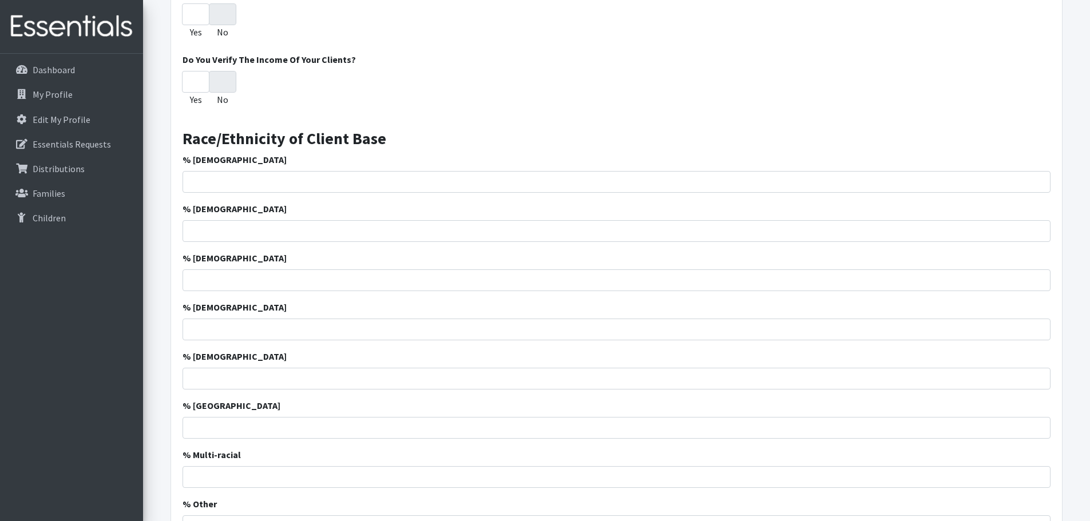
scroll to position [1093, 0]
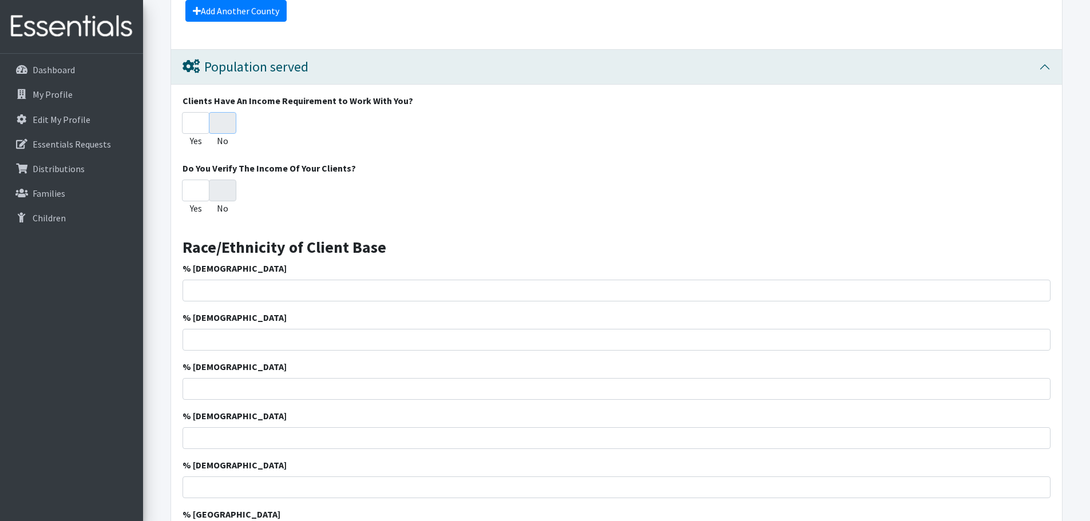
click at [218, 120] on input "No" at bounding box center [222, 123] width 27 height 22
radio input "true"
click at [232, 199] on input "No" at bounding box center [222, 191] width 27 height 22
radio input "true"
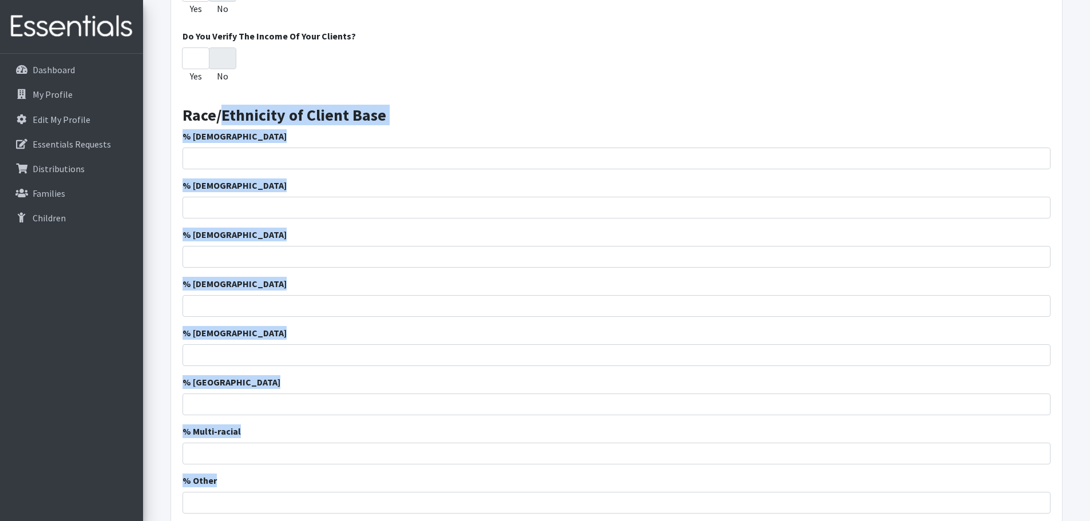
scroll to position [1207, 0]
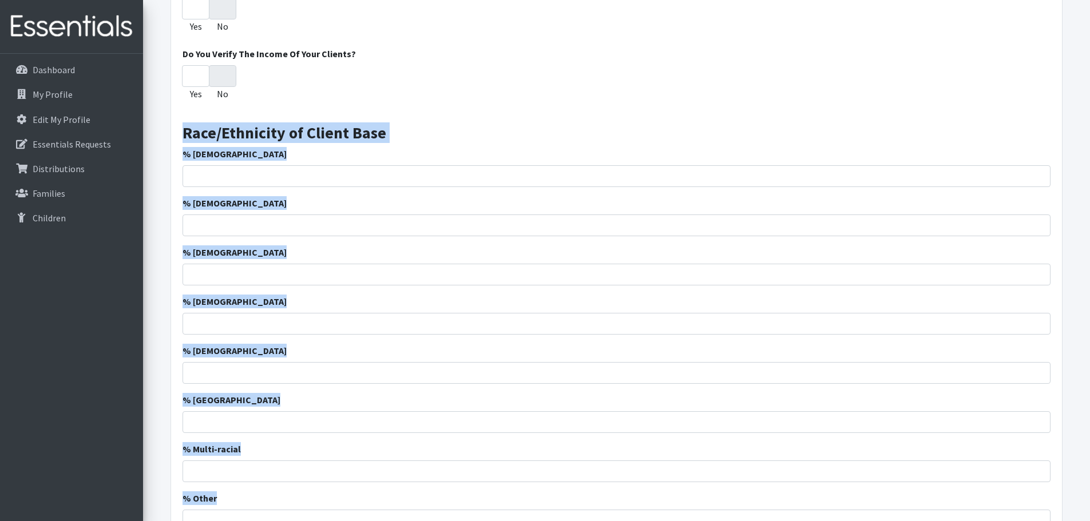
drag, startPoint x: 271, startPoint y: 207, endPoint x: 181, endPoint y: 137, distance: 113.8
click at [181, 137] on div "Clients Have An Income Requirement to Work With You? Yes No Do You Verify The I…" at bounding box center [616, 399] width 891 height 859
copy div "Race/Ethnicity of Client Base % African American % Caucasian % Hispanic % Asian…"
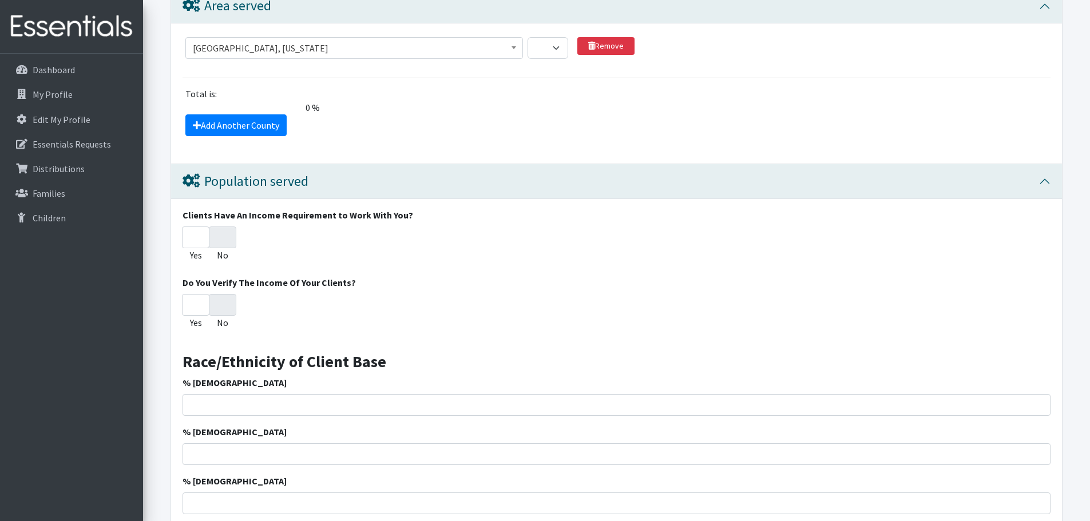
click at [384, 303] on div "Yes No" at bounding box center [617, 314] width 868 height 40
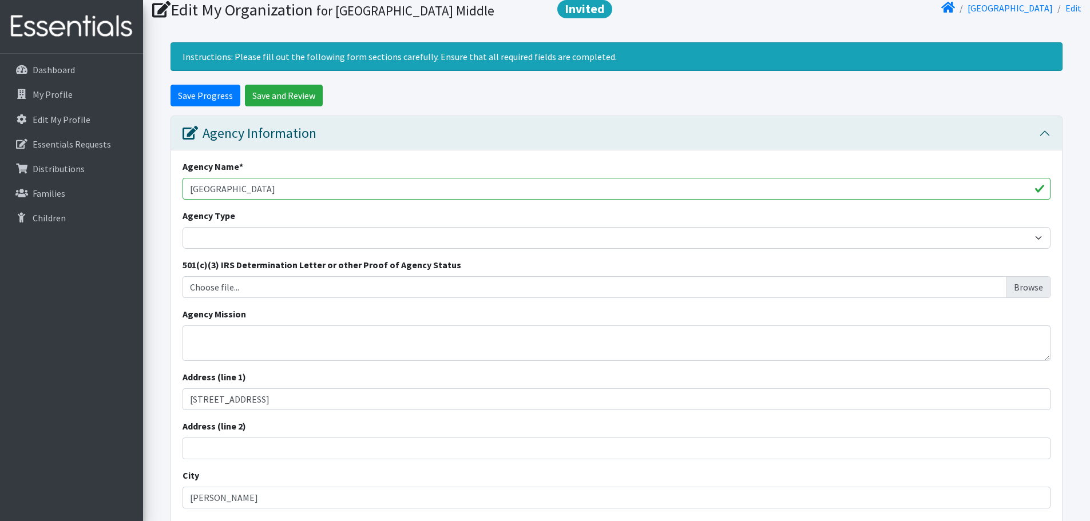
scroll to position [6, 0]
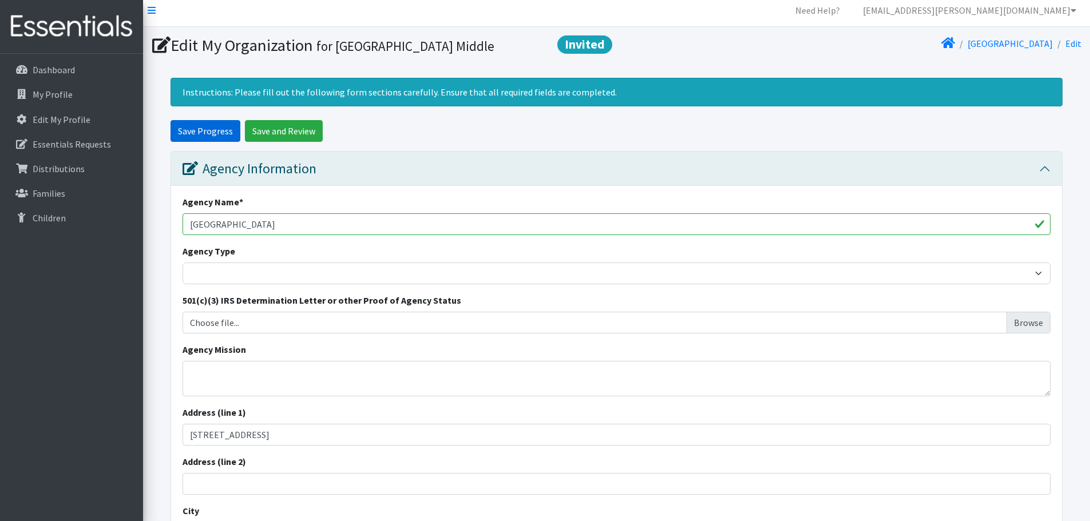
click at [223, 132] on input "Save Progress" at bounding box center [206, 131] width 70 height 22
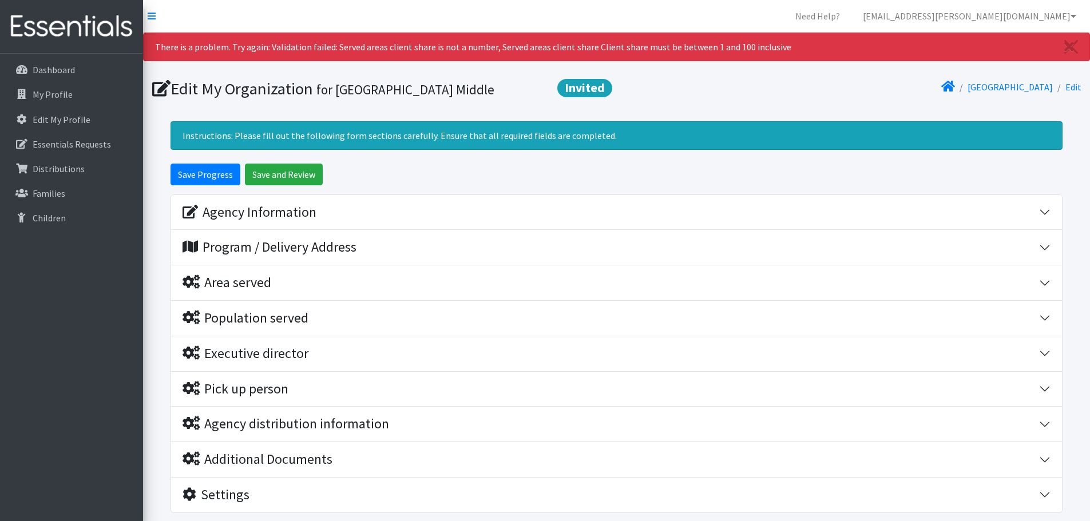
scroll to position [57, 0]
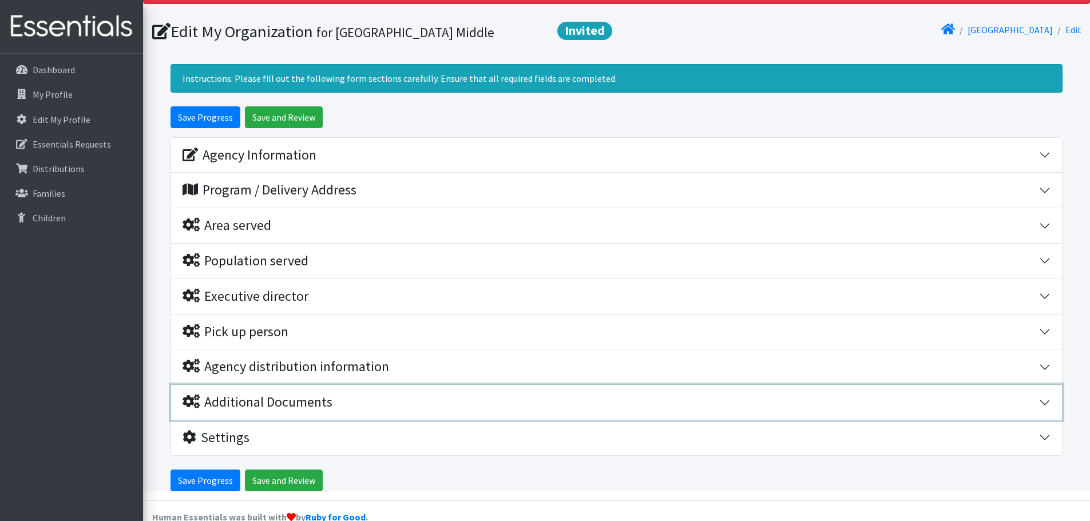
click at [276, 394] on div "Additional Documents" at bounding box center [258, 402] width 150 height 17
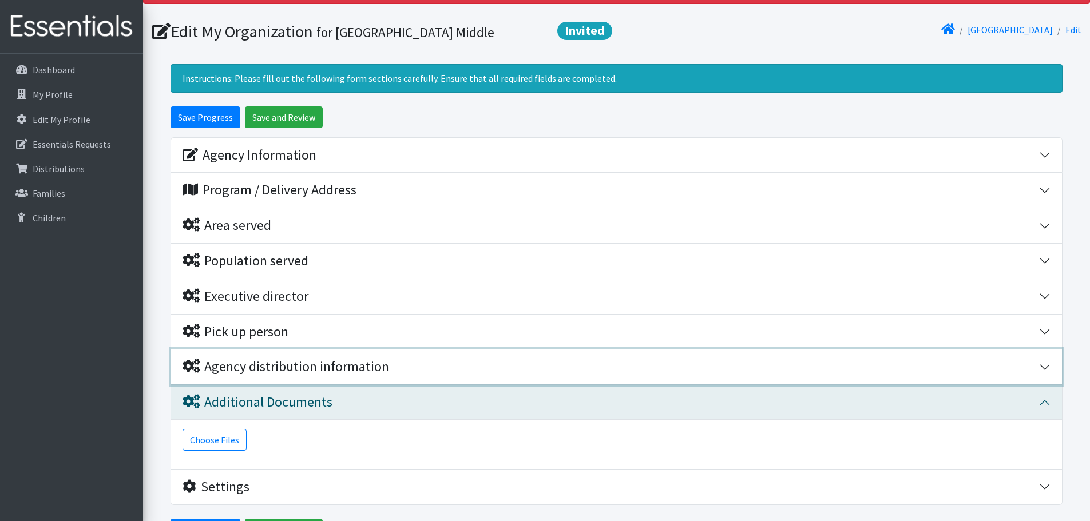
click at [283, 363] on div "Agency distribution information" at bounding box center [286, 367] width 207 height 17
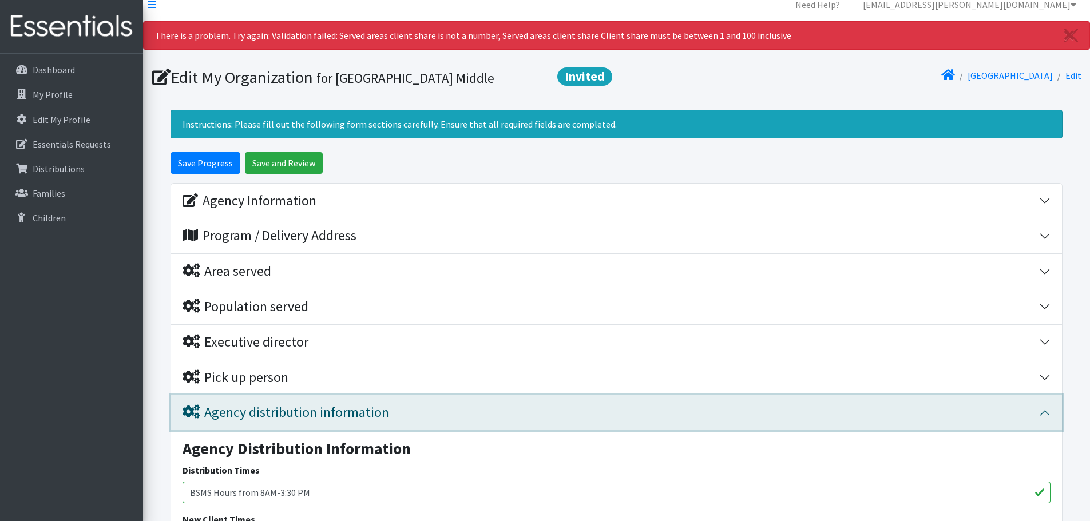
scroll to position [0, 0]
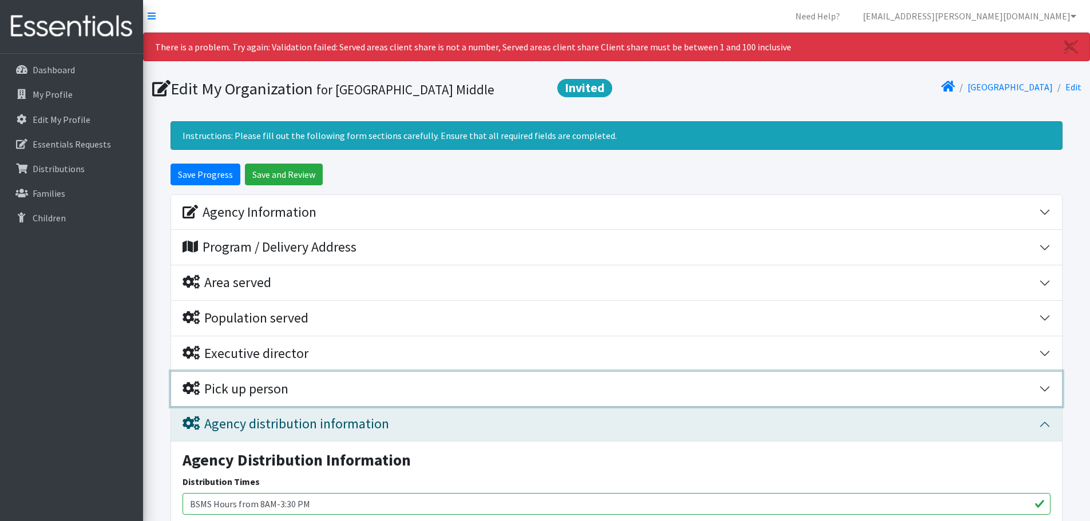
click at [267, 382] on div "Pick up person" at bounding box center [236, 389] width 106 height 17
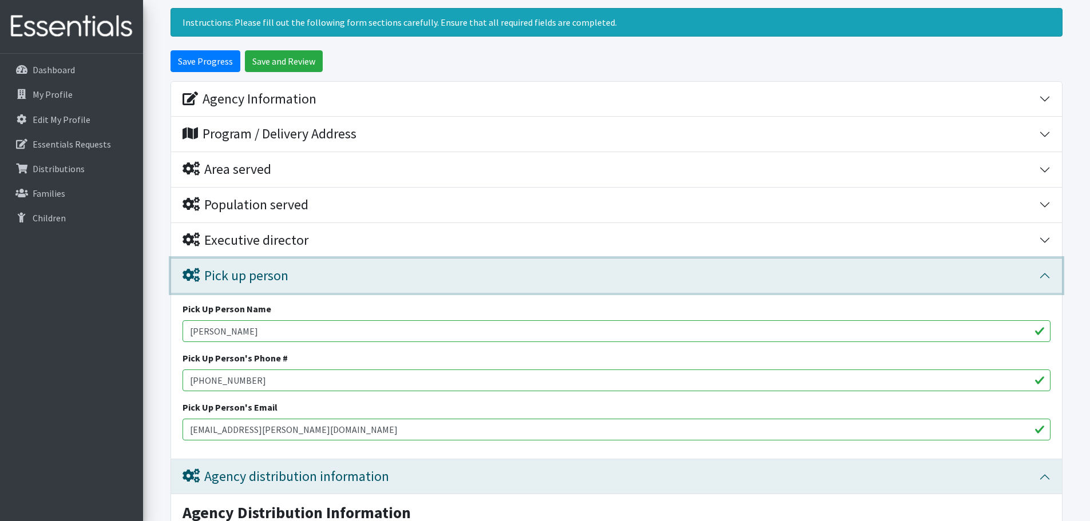
scroll to position [114, 0]
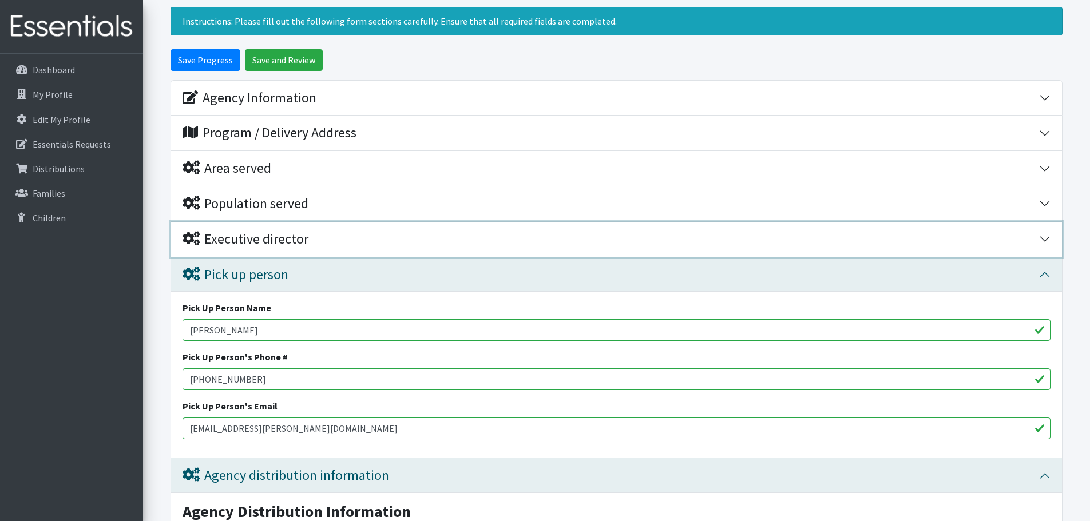
click at [268, 240] on div "Executive director" at bounding box center [246, 239] width 126 height 17
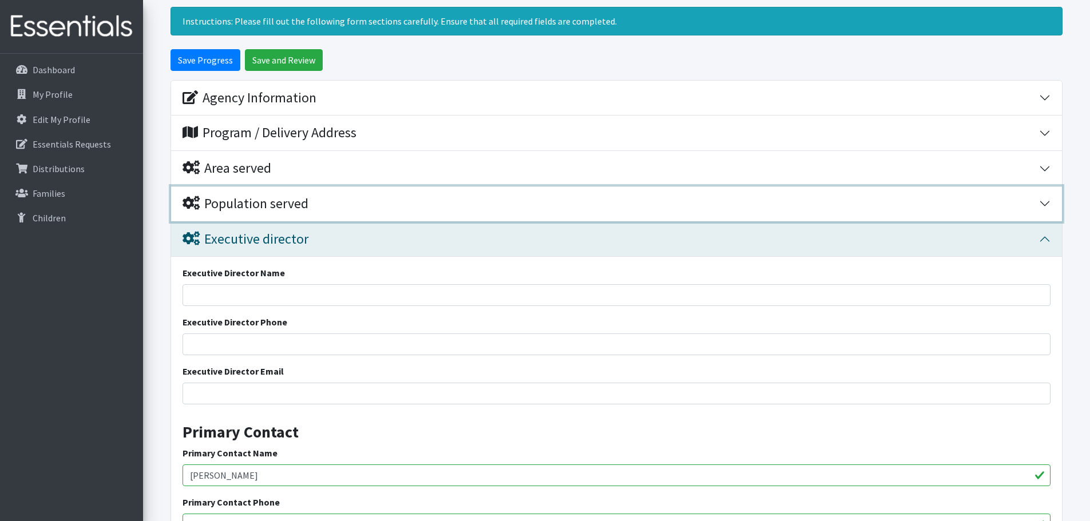
click at [279, 207] on div "Population served" at bounding box center [246, 204] width 126 height 17
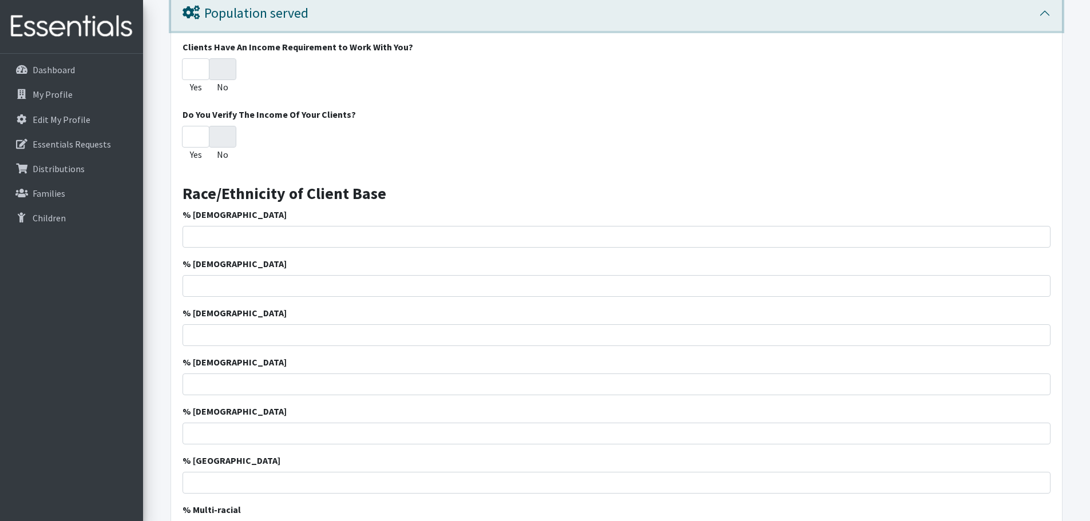
scroll to position [343, 0]
